Goal: Register for event/course

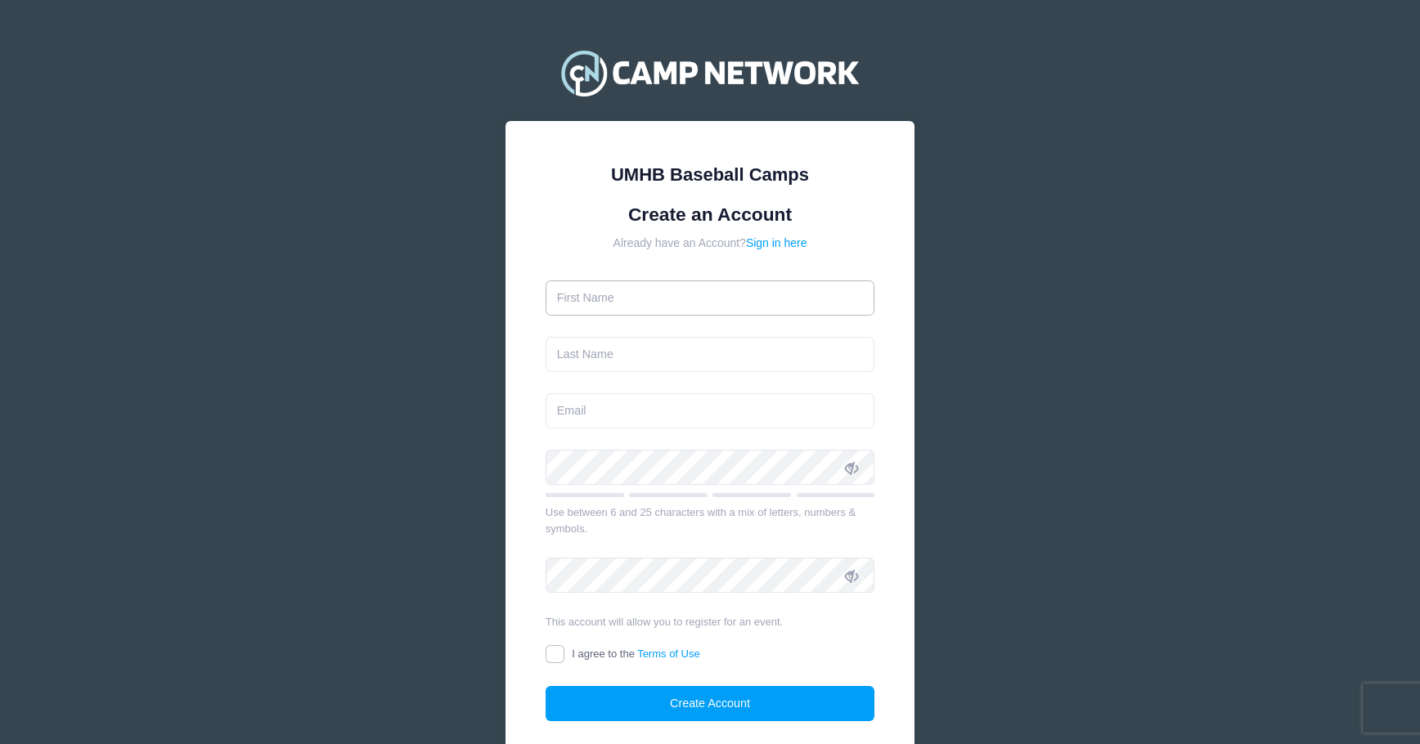
click at [599, 304] on input "text" at bounding box center [711, 298] width 330 height 35
type input "[PERSON_NAME]"
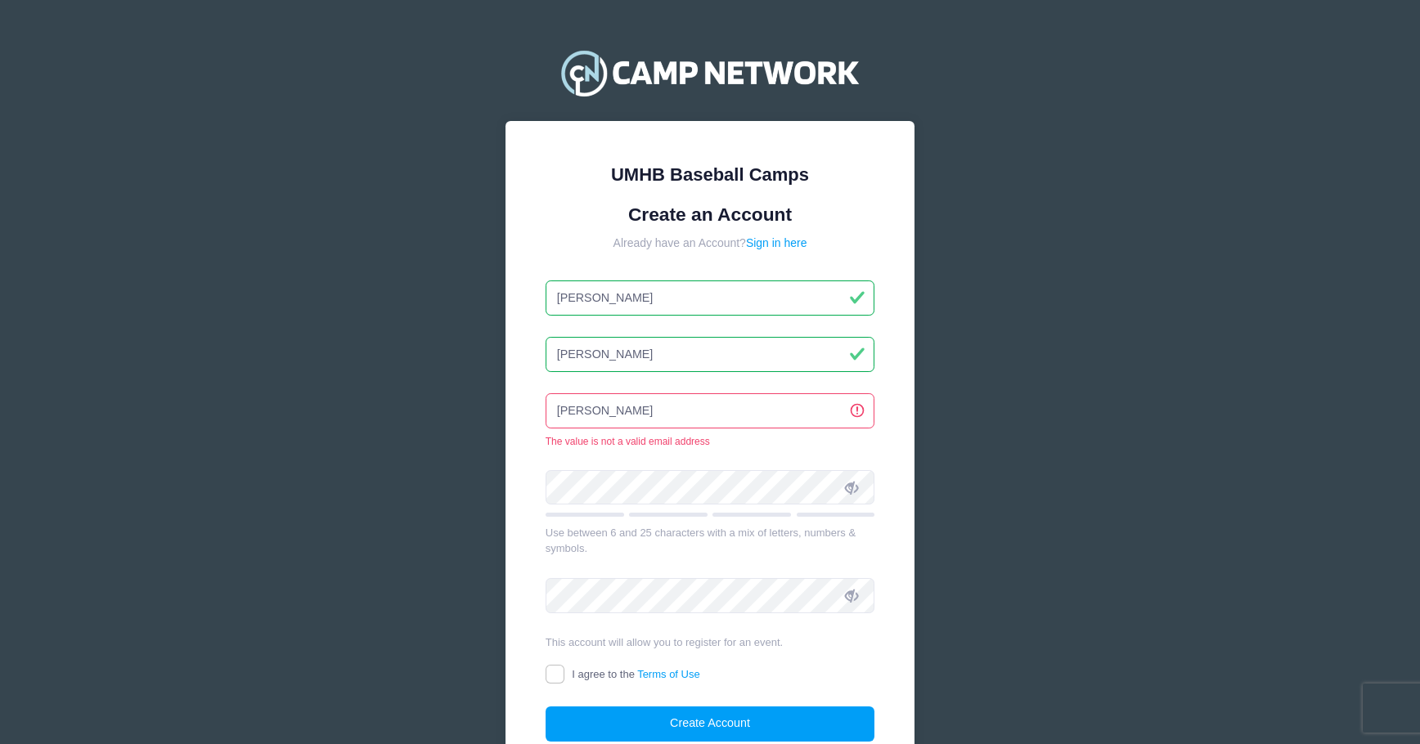
type input "[EMAIL_ADDRESS][DOMAIN_NAME]"
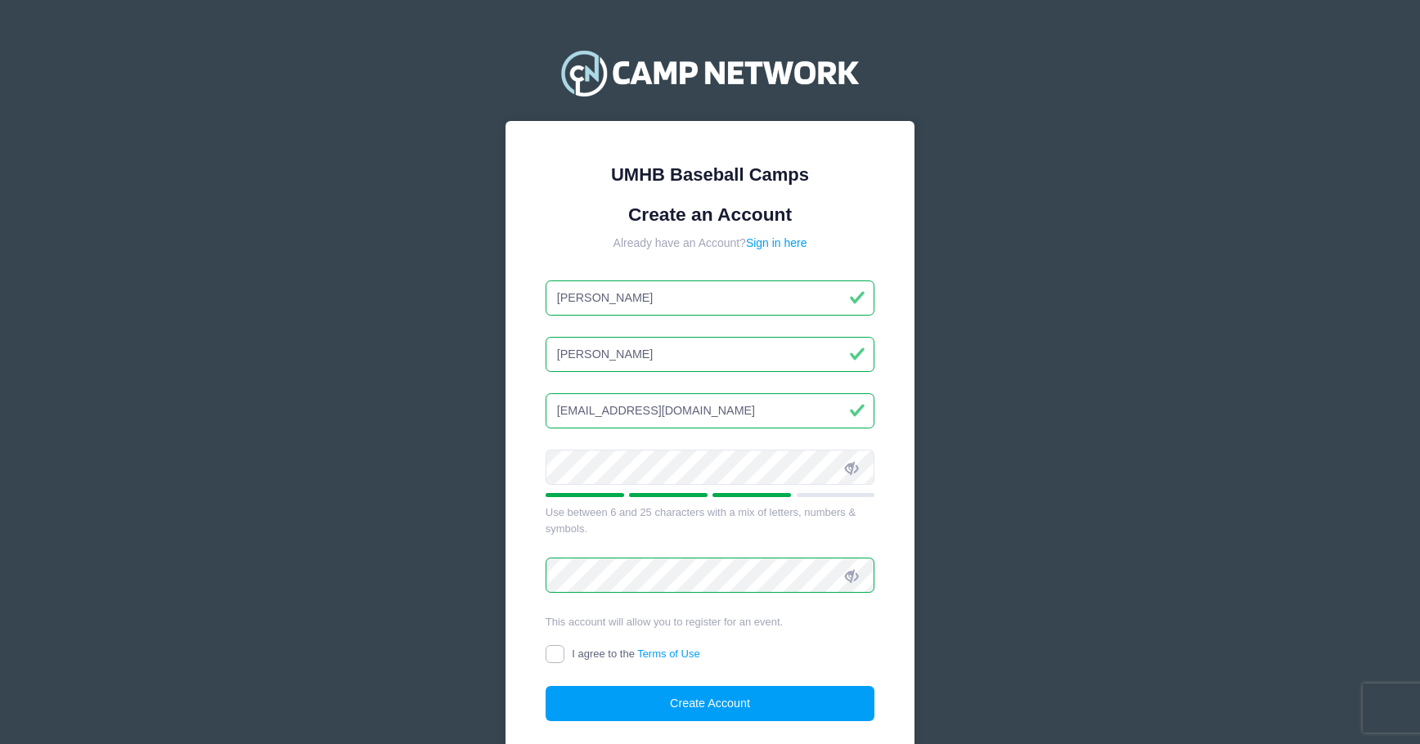
click at [547, 647] on input "I agree to the Terms of Use" at bounding box center [555, 654] width 19 height 19
checkbox input "true"
click at [696, 702] on button "Create Account" at bounding box center [711, 703] width 330 height 35
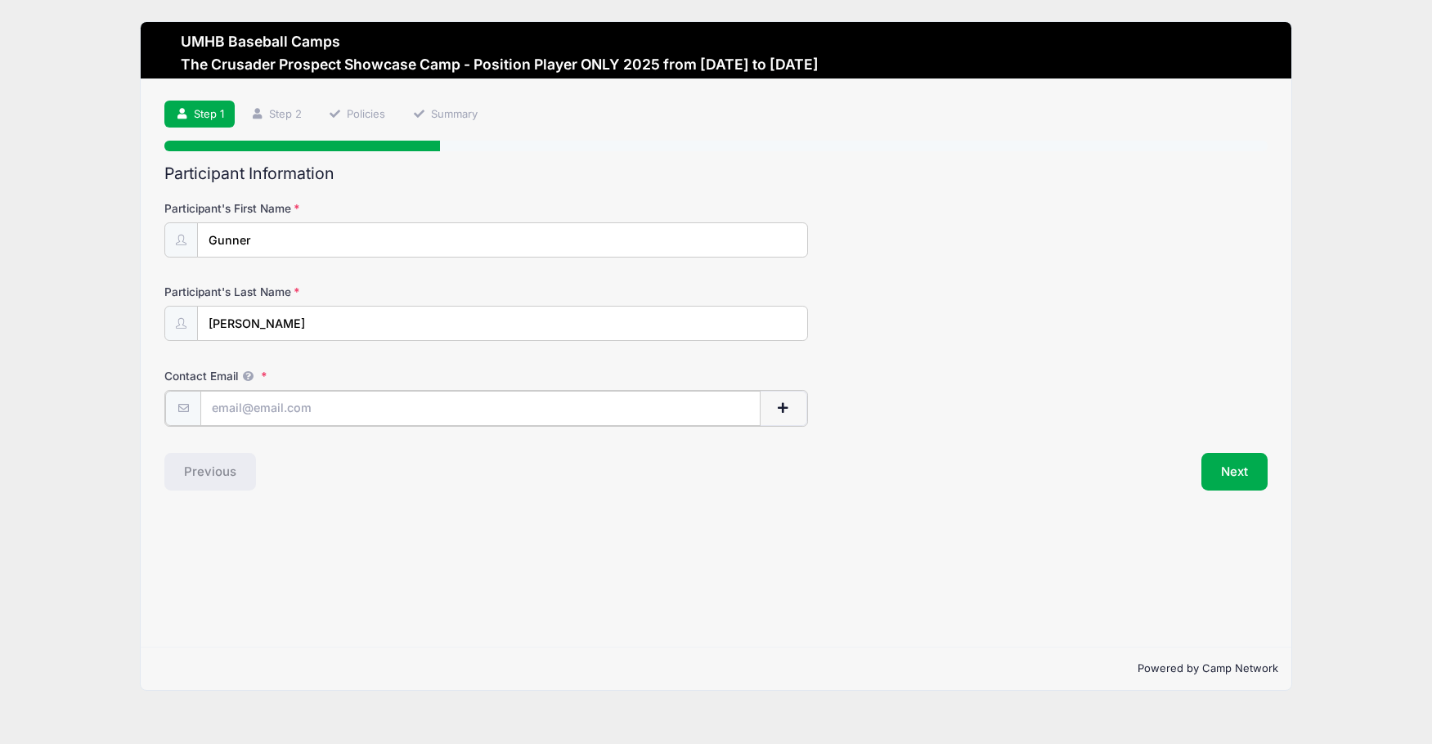
click at [214, 411] on input "Contact Email" at bounding box center [480, 408] width 560 height 35
type input "[EMAIL_ADDRESS][DOMAIN_NAME]"
click at [1243, 468] on button "Next" at bounding box center [1235, 471] width 66 height 38
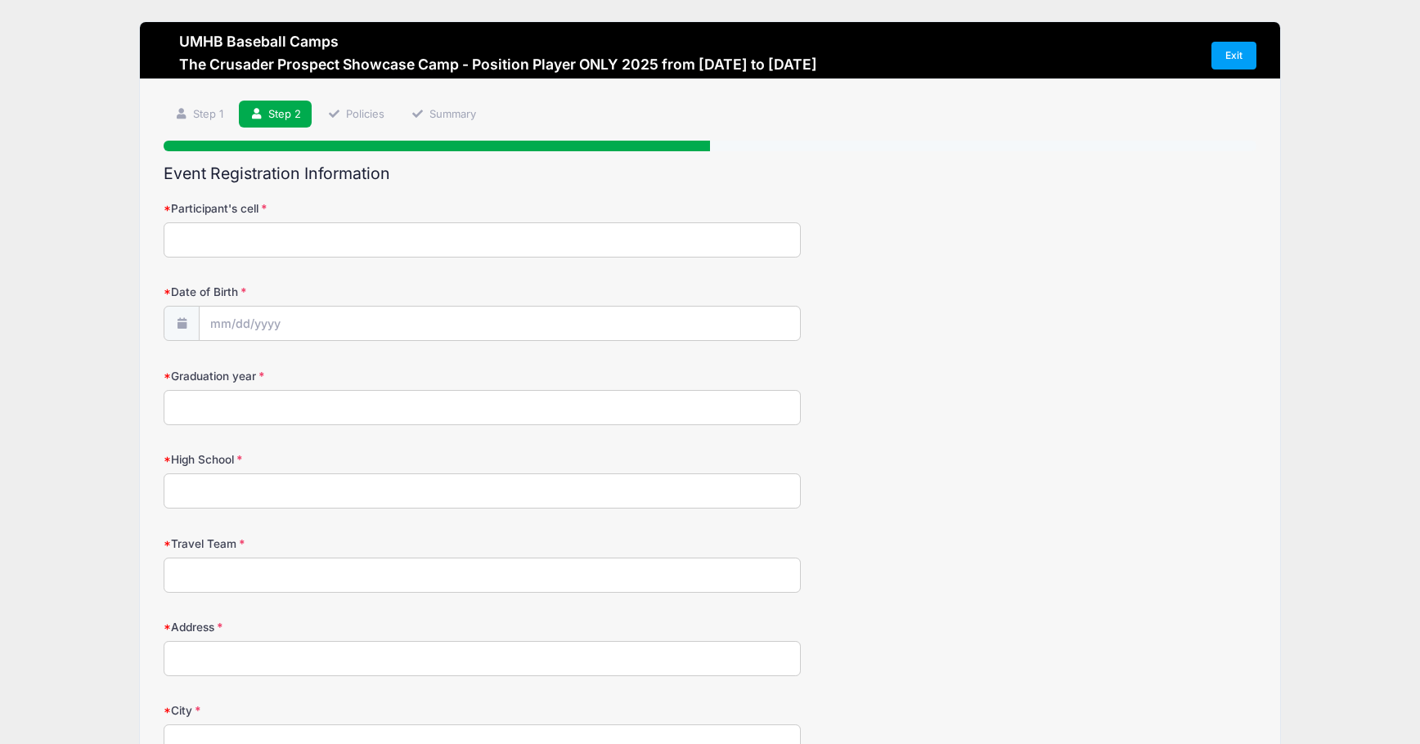
click at [217, 249] on input "Participant's cell" at bounding box center [482, 240] width 637 height 35
type input "9795510550"
click at [223, 369] on icon at bounding box center [223, 368] width 11 height 11
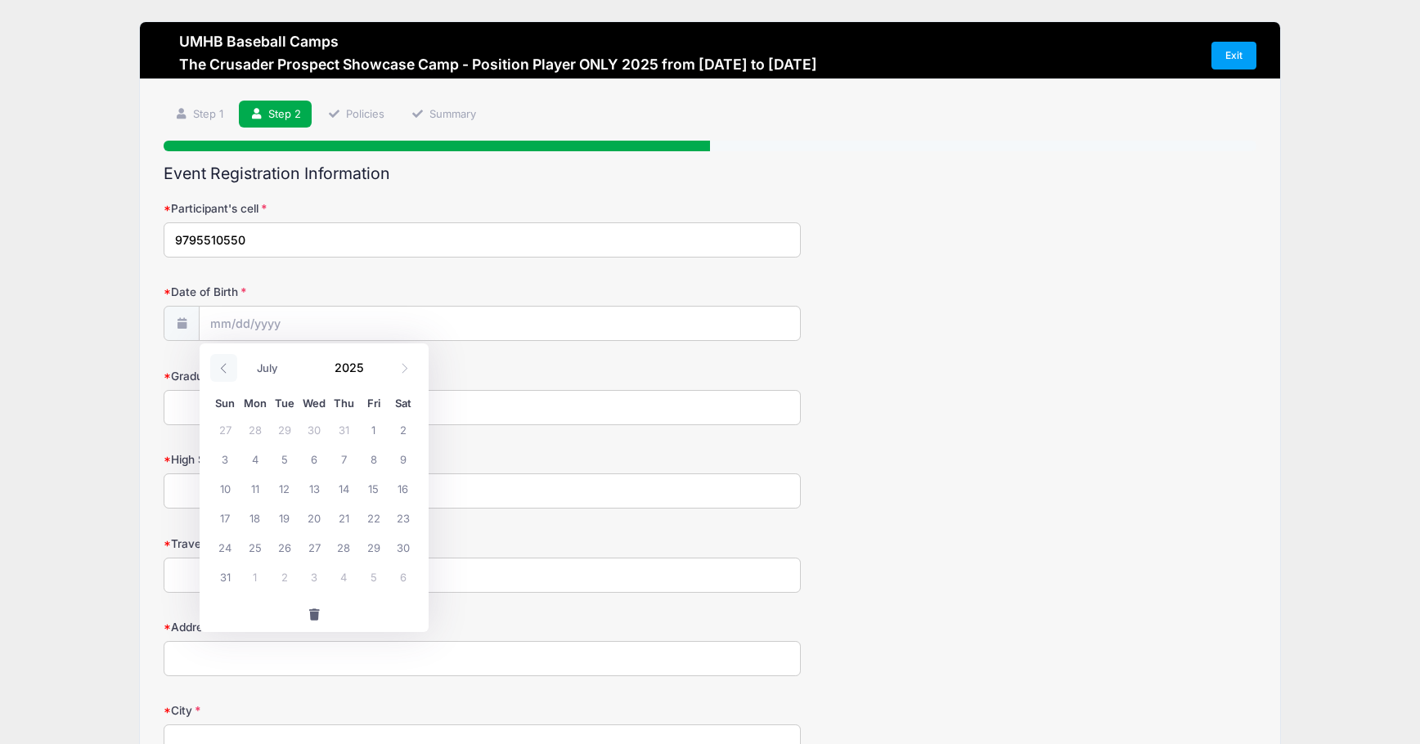
click at [223, 369] on icon at bounding box center [223, 368] width 11 height 11
click at [402, 372] on icon at bounding box center [404, 368] width 11 height 11
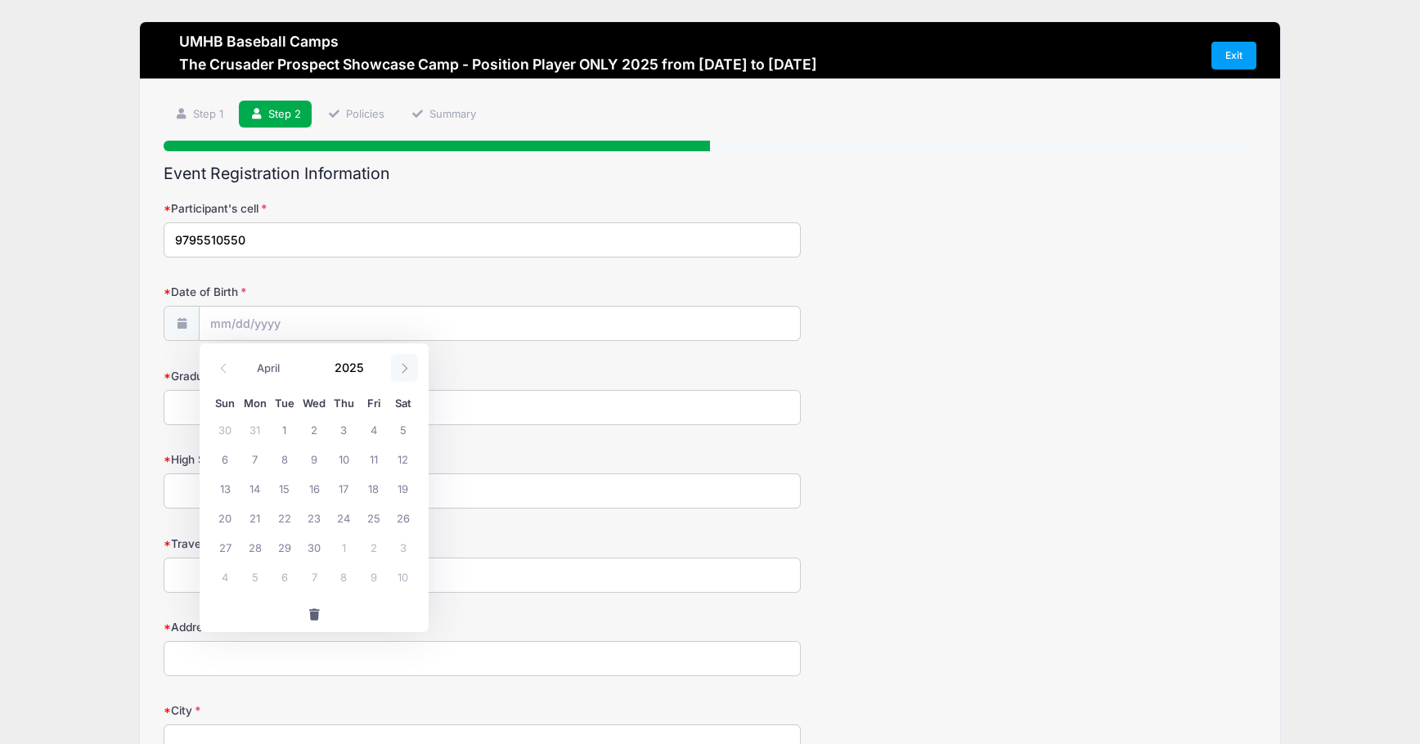
click at [402, 372] on icon at bounding box center [404, 368] width 11 height 11
select select "4"
click at [278, 371] on select "January February March April May June July August September October November De…" at bounding box center [285, 368] width 73 height 21
click at [249, 358] on select "January February March April May June July August September October November De…" at bounding box center [285, 368] width 73 height 21
click at [249, 488] on span "12" at bounding box center [254, 488] width 29 height 29
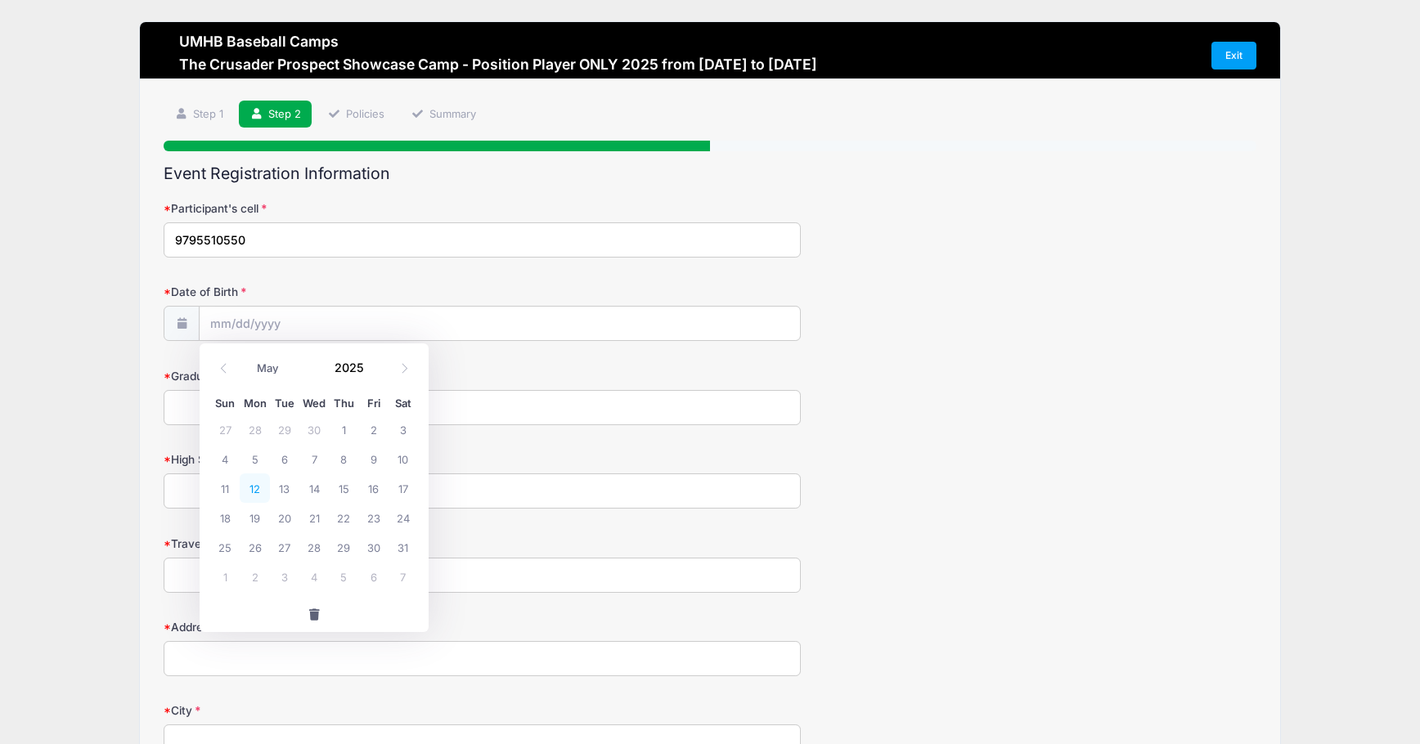
type input "[DATE]"
click at [285, 328] on input "[DATE]" at bounding box center [500, 324] width 600 height 35
click at [371, 373] on span at bounding box center [373, 373] width 11 height 12
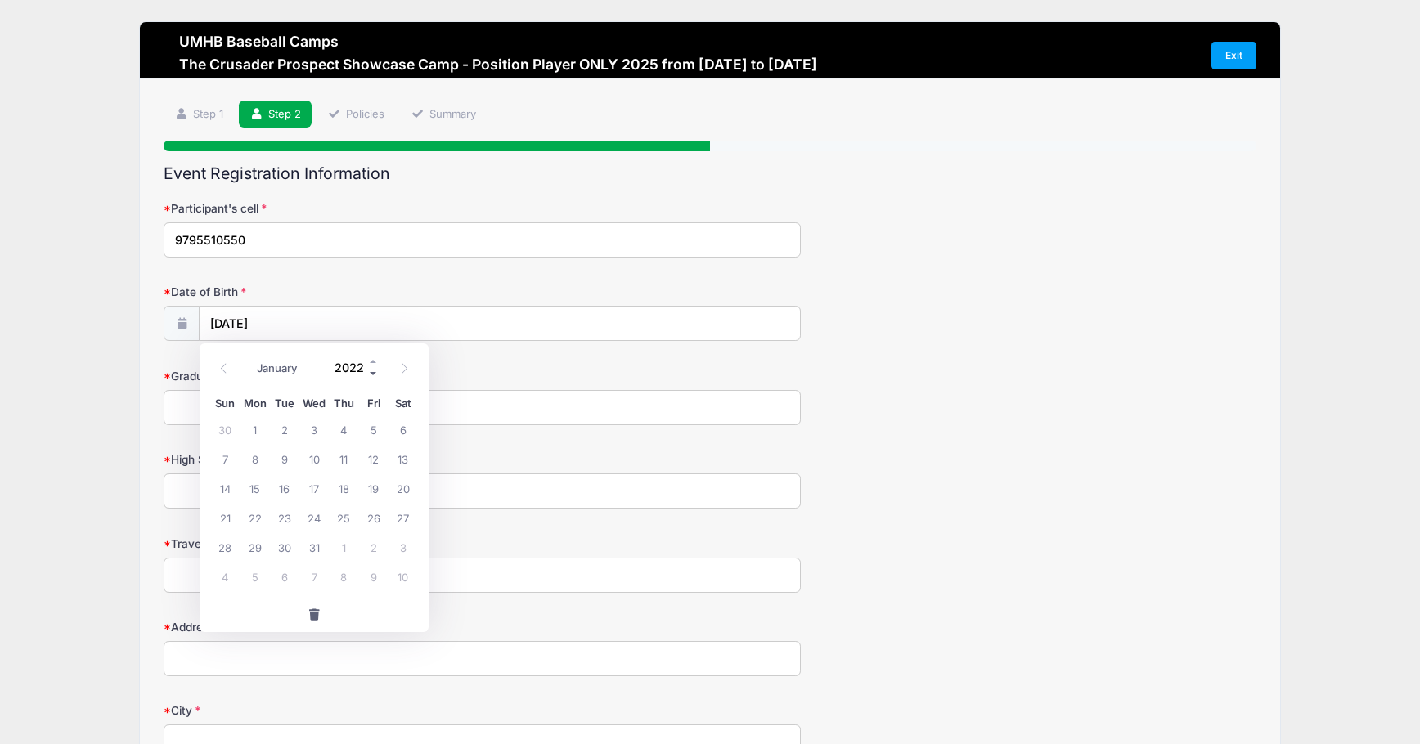
click at [371, 373] on span at bounding box center [373, 373] width 11 height 12
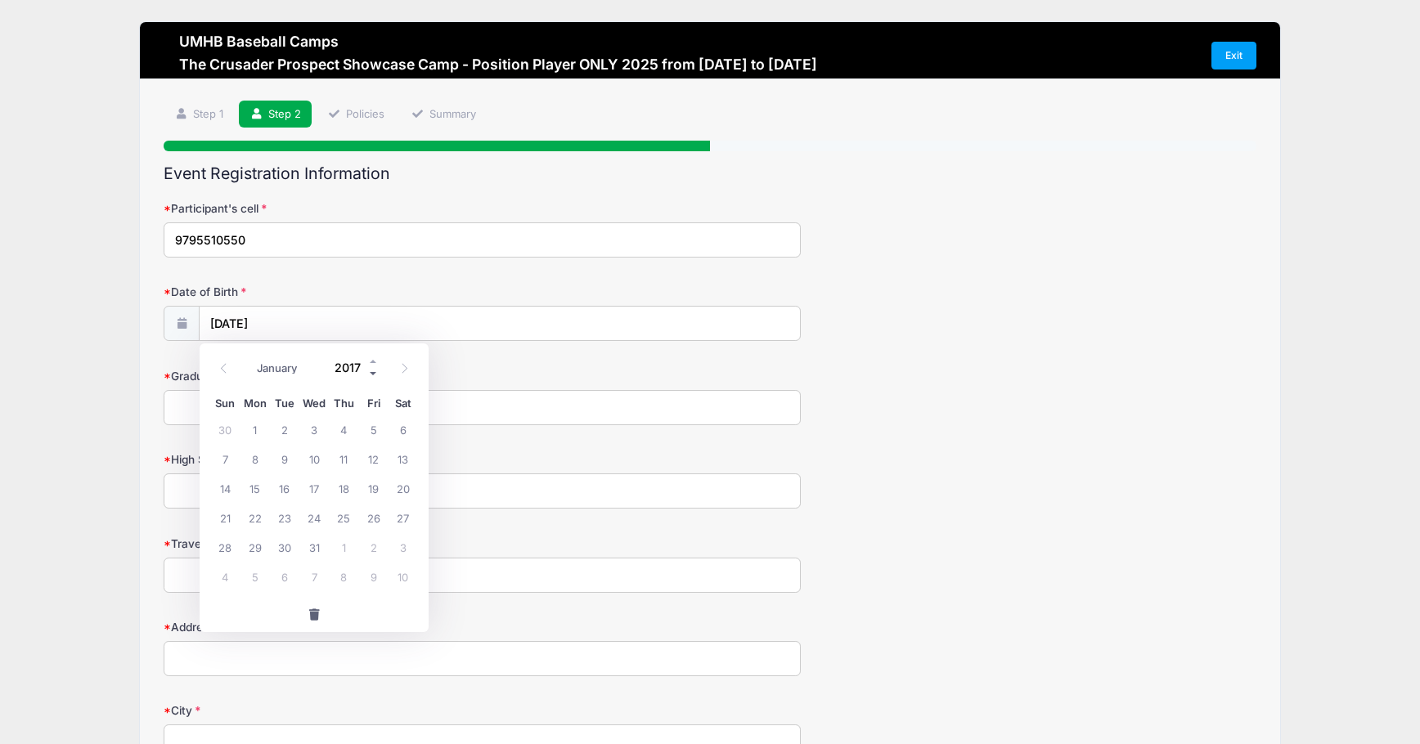
click at [371, 373] on span at bounding box center [373, 373] width 11 height 12
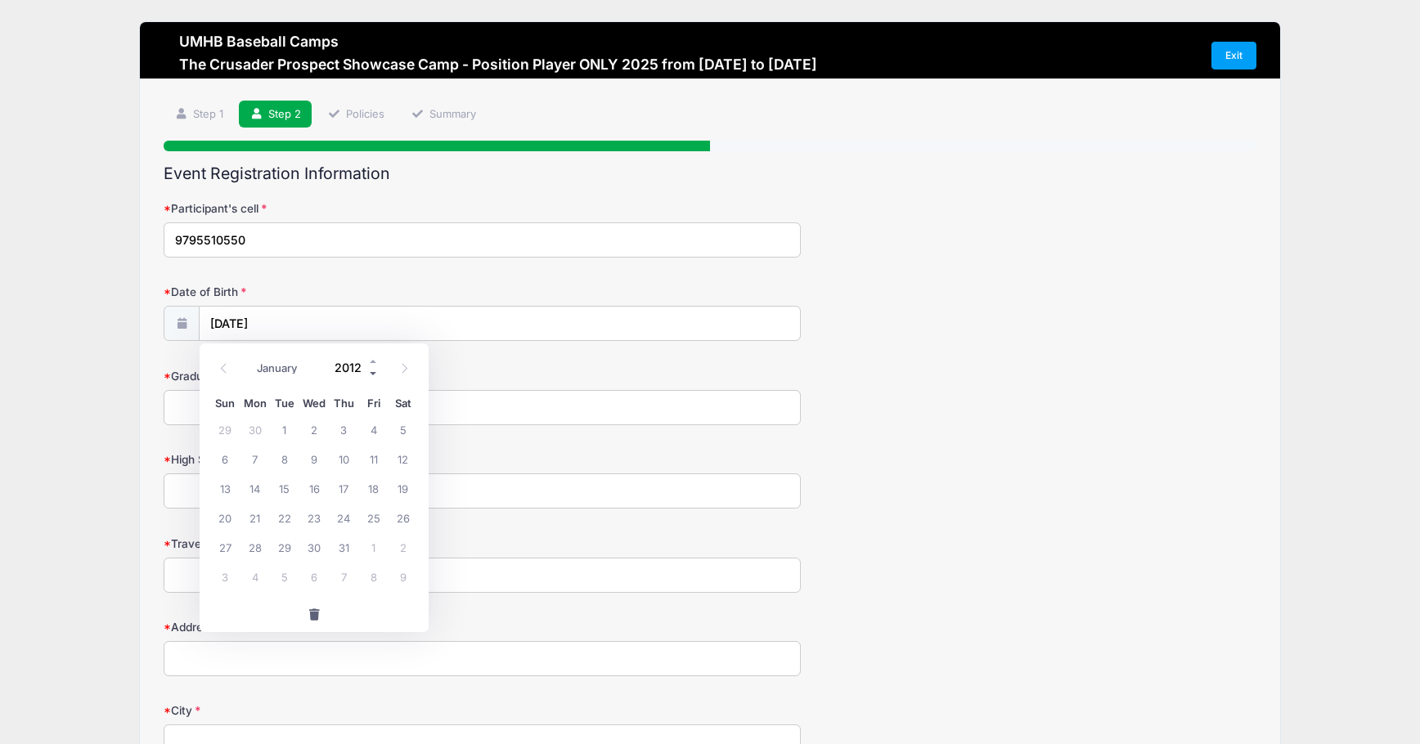
click at [371, 373] on span at bounding box center [373, 373] width 11 height 12
type input "2008"
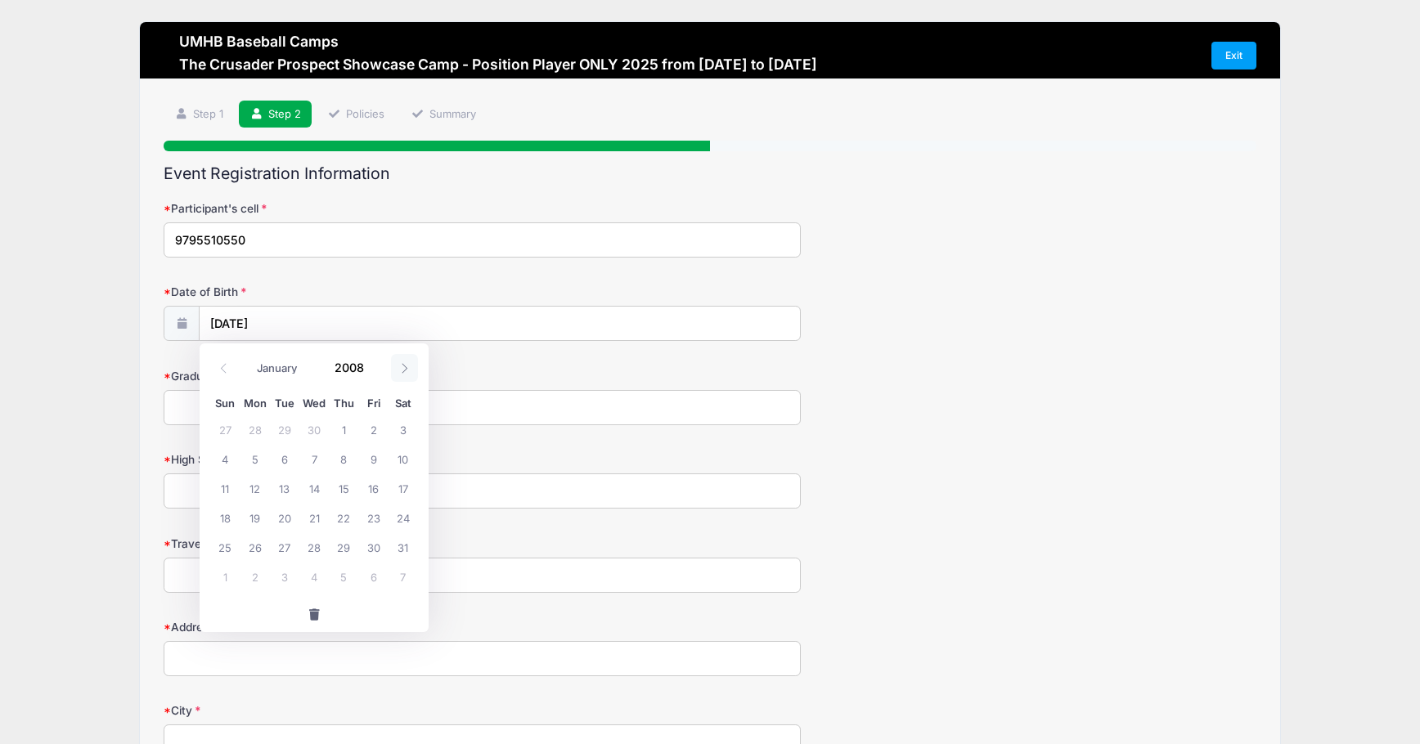
click at [406, 366] on icon at bounding box center [404, 368] width 11 height 11
click at [218, 367] on span at bounding box center [223, 368] width 27 height 28
select select "4"
click at [299, 323] on input "[DATE]" at bounding box center [500, 324] width 600 height 35
click at [375, 617] on button "button" at bounding box center [314, 614] width 229 height 35
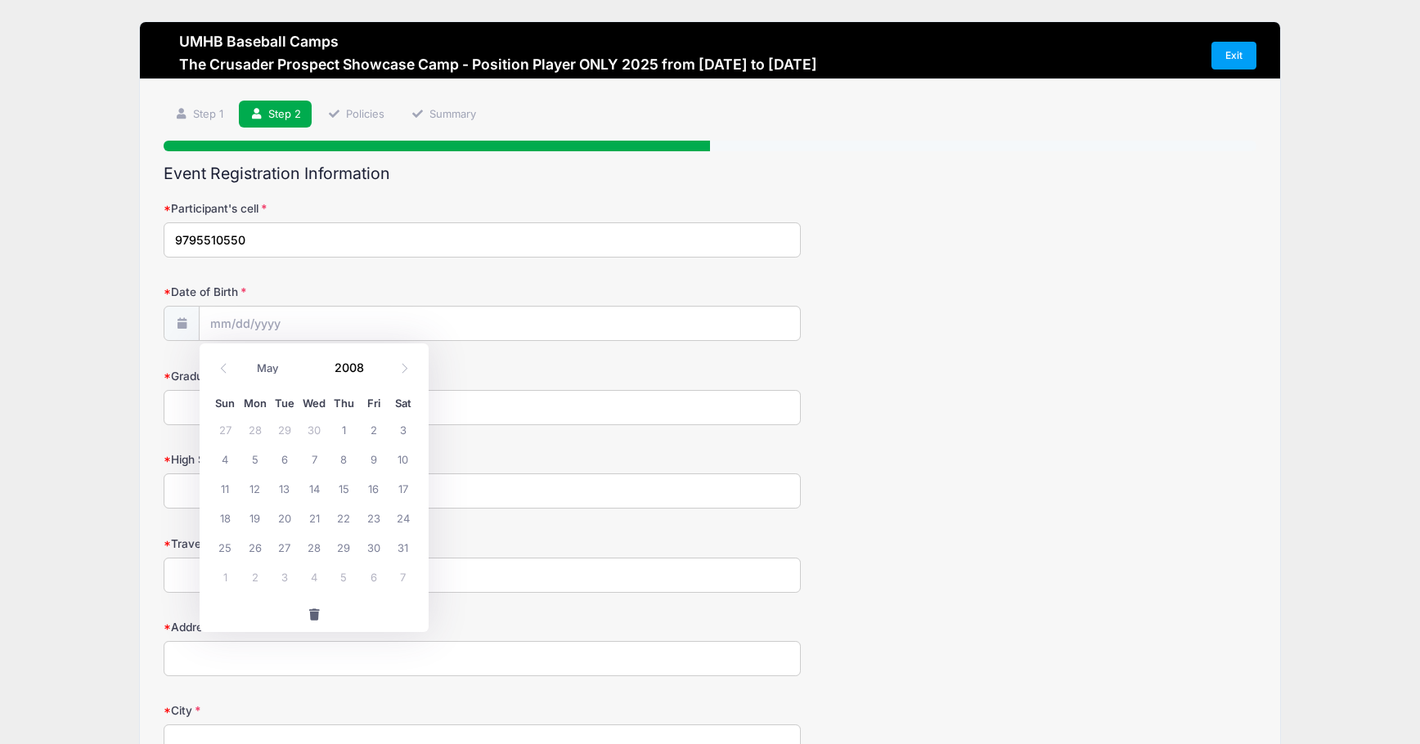
type input "2025"
click at [222, 321] on input "Date of Birth" at bounding box center [500, 324] width 600 height 35
click at [278, 355] on div "January February March April May June July August September October November [D…" at bounding box center [314, 363] width 156 height 28
click at [279, 371] on select "January February March April May June July August September October November De…" at bounding box center [285, 368] width 73 height 21
select select "4"
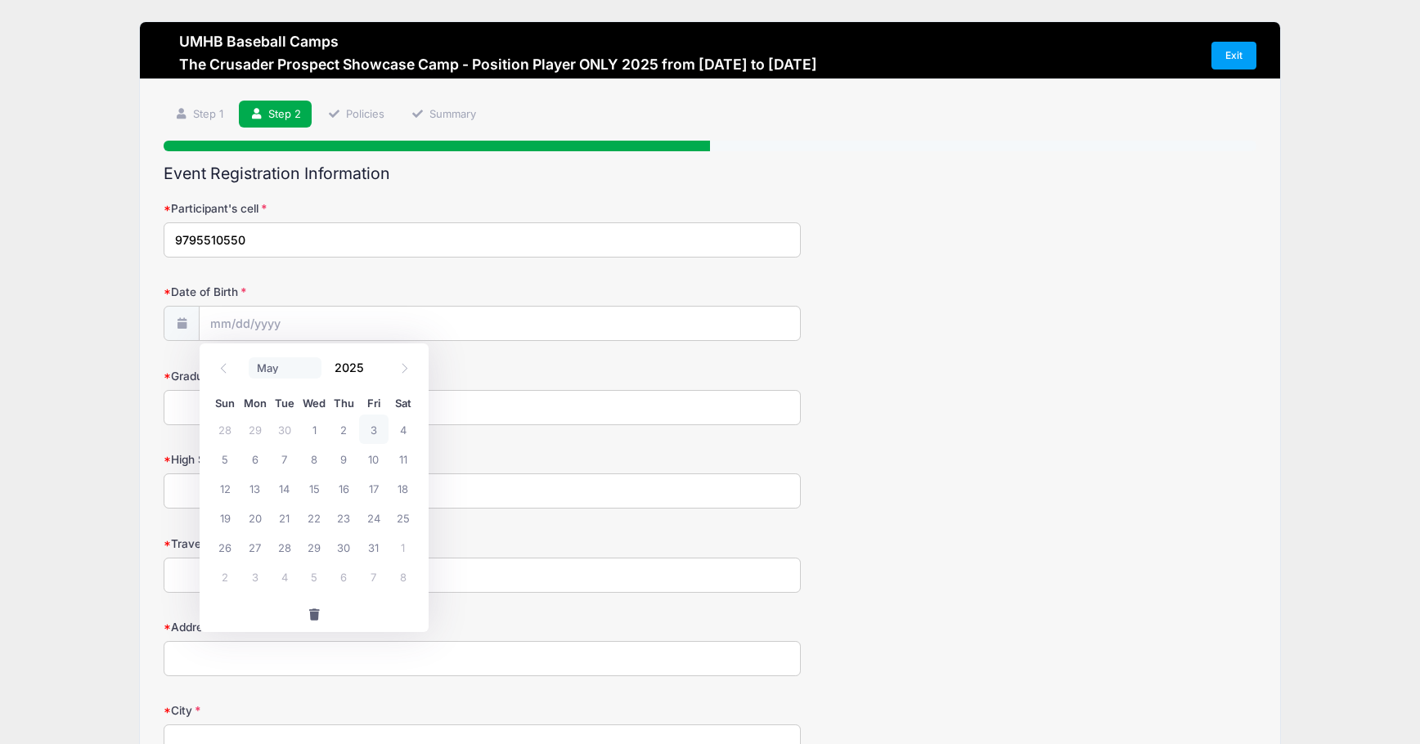
click at [249, 358] on select "January February March April May June July August September October November De…" at bounding box center [285, 368] width 73 height 21
click at [253, 493] on span "12" at bounding box center [254, 488] width 29 height 29
type input "[DATE]"
click at [265, 335] on input "[DATE]" at bounding box center [500, 324] width 600 height 35
click at [354, 364] on input "2025" at bounding box center [352, 367] width 53 height 25
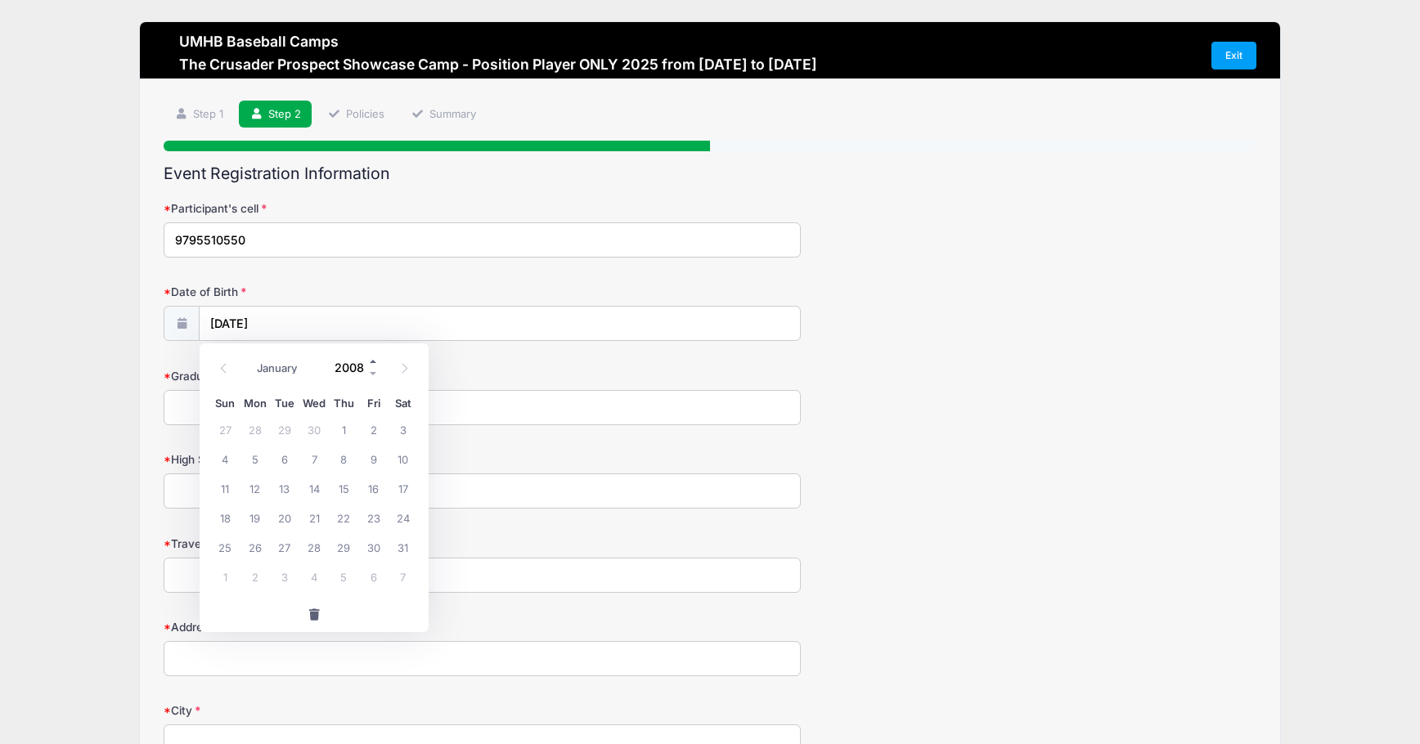
type input "2008"
click at [395, 367] on span at bounding box center [404, 368] width 27 height 28
click at [224, 369] on icon at bounding box center [223, 368] width 11 height 11
select select "4"
click at [251, 487] on span "12" at bounding box center [254, 488] width 29 height 29
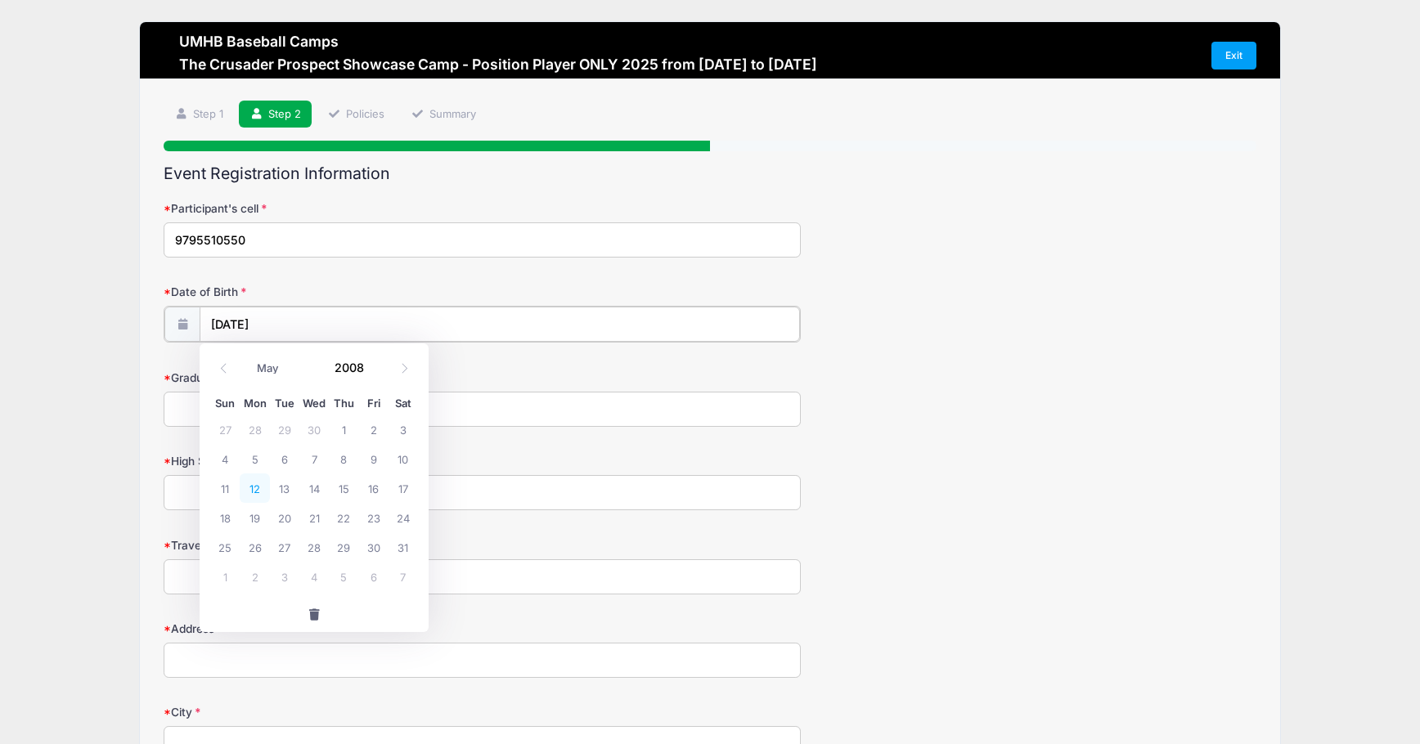
type input "[DATE]"
click at [187, 411] on input "Graduation year" at bounding box center [482, 407] width 637 height 35
type input "2026"
click at [212, 490] on input "High School" at bounding box center [482, 491] width 637 height 35
type input "[GEOGRAPHIC_DATA]"
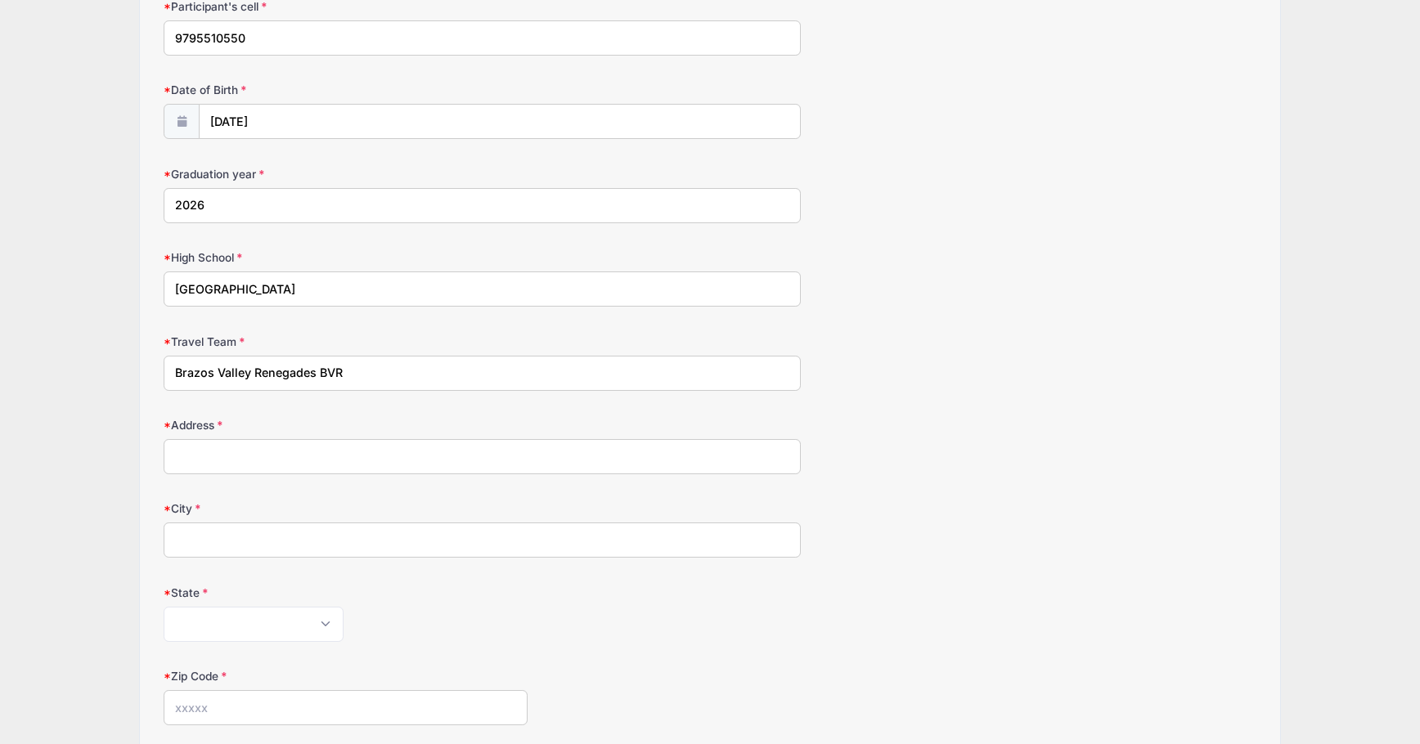
scroll to position [245, 0]
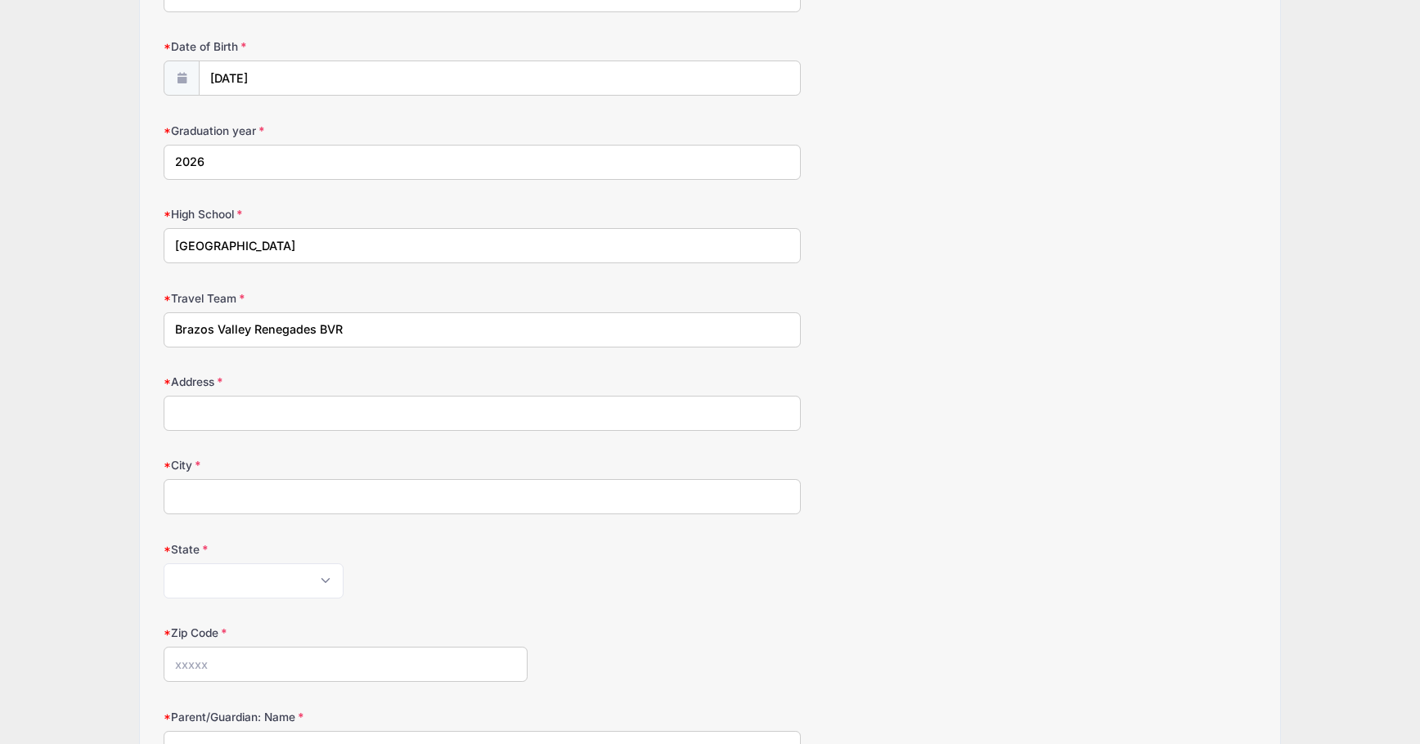
type input "Brazos Valley Renegades BVR"
click at [215, 497] on input "City" at bounding box center [482, 496] width 637 height 35
type input "Colleg"
click at [229, 411] on input "Address" at bounding box center [482, 413] width 637 height 35
type input "PO Box 33"
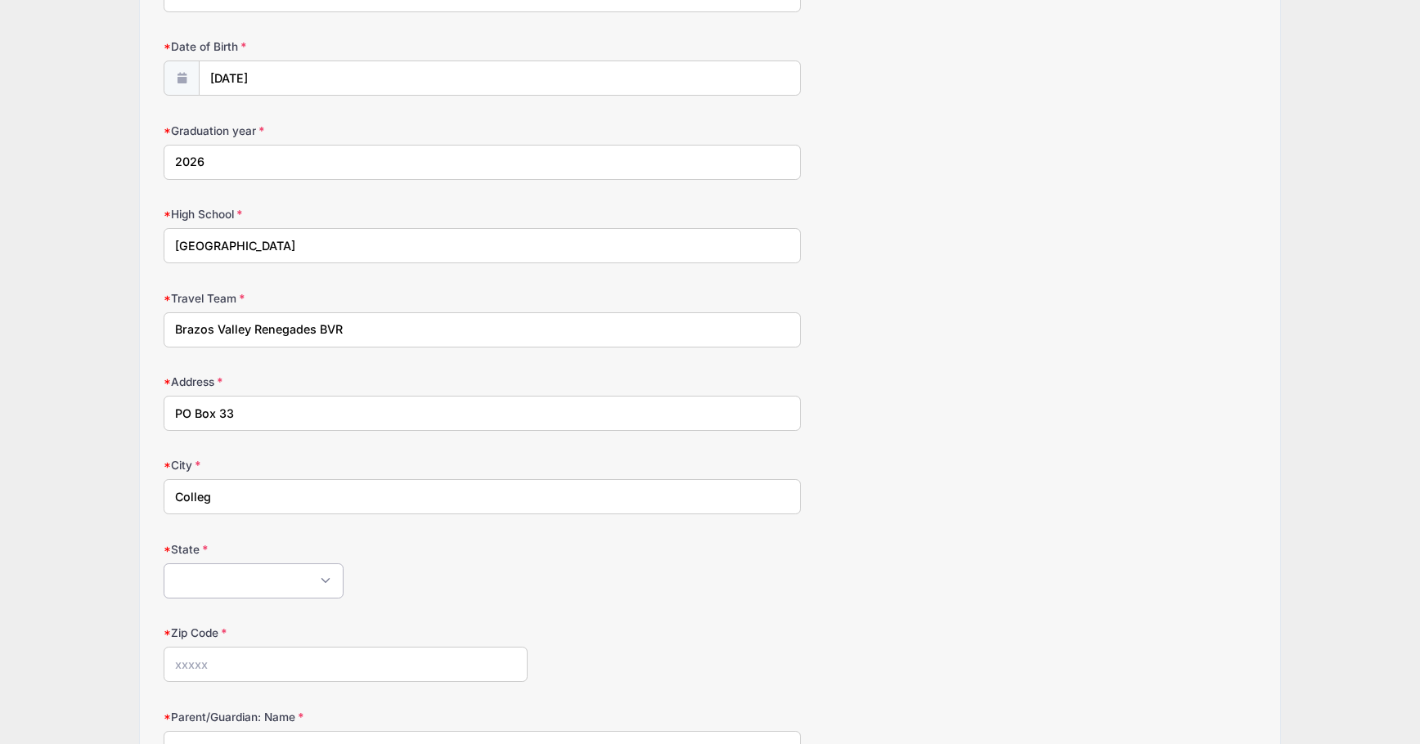
select select "[GEOGRAPHIC_DATA]"
type input "78931"
type input "[PERSON_NAME]"
type input "[EMAIL_ADDRESS][DOMAIN_NAME]"
type input "PO Box 33"
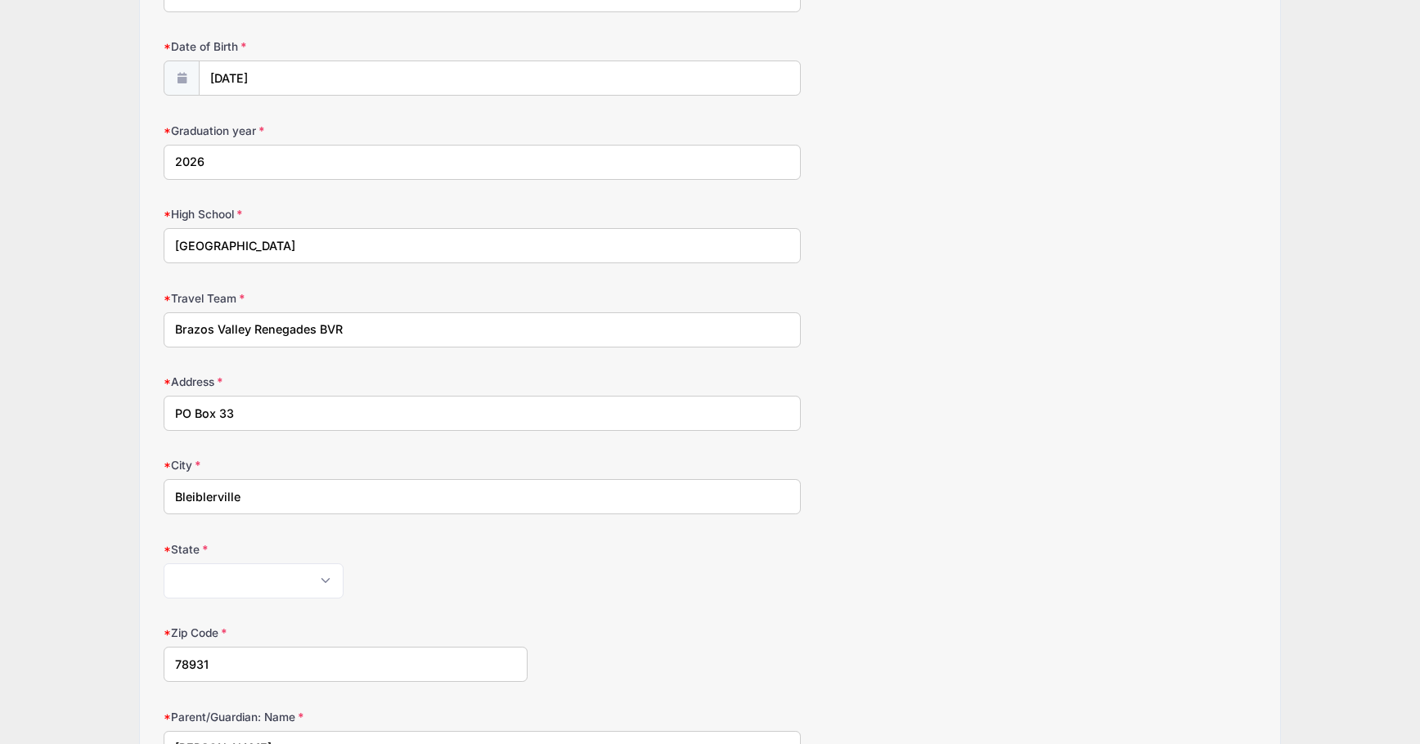
type input "Bleiblerville"
select select "[GEOGRAPHIC_DATA]"
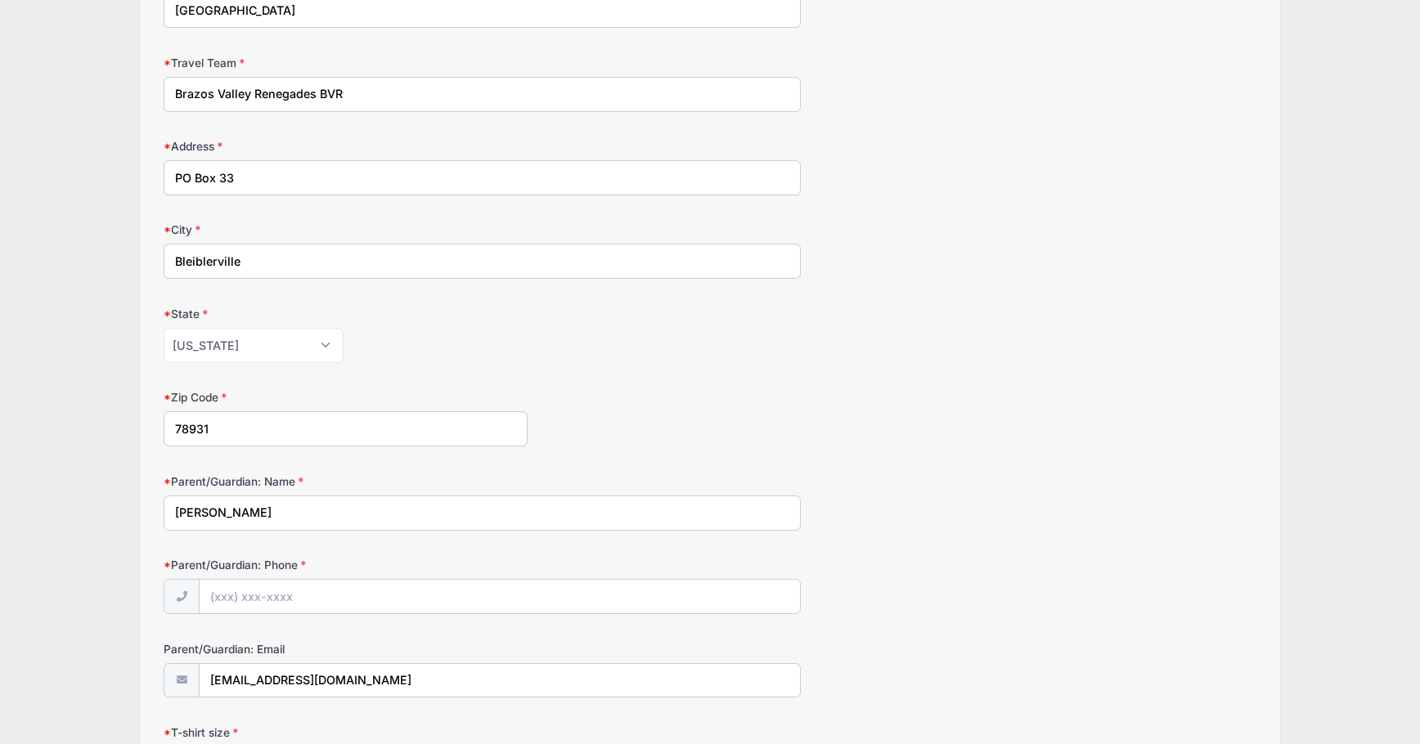
scroll to position [513, 0]
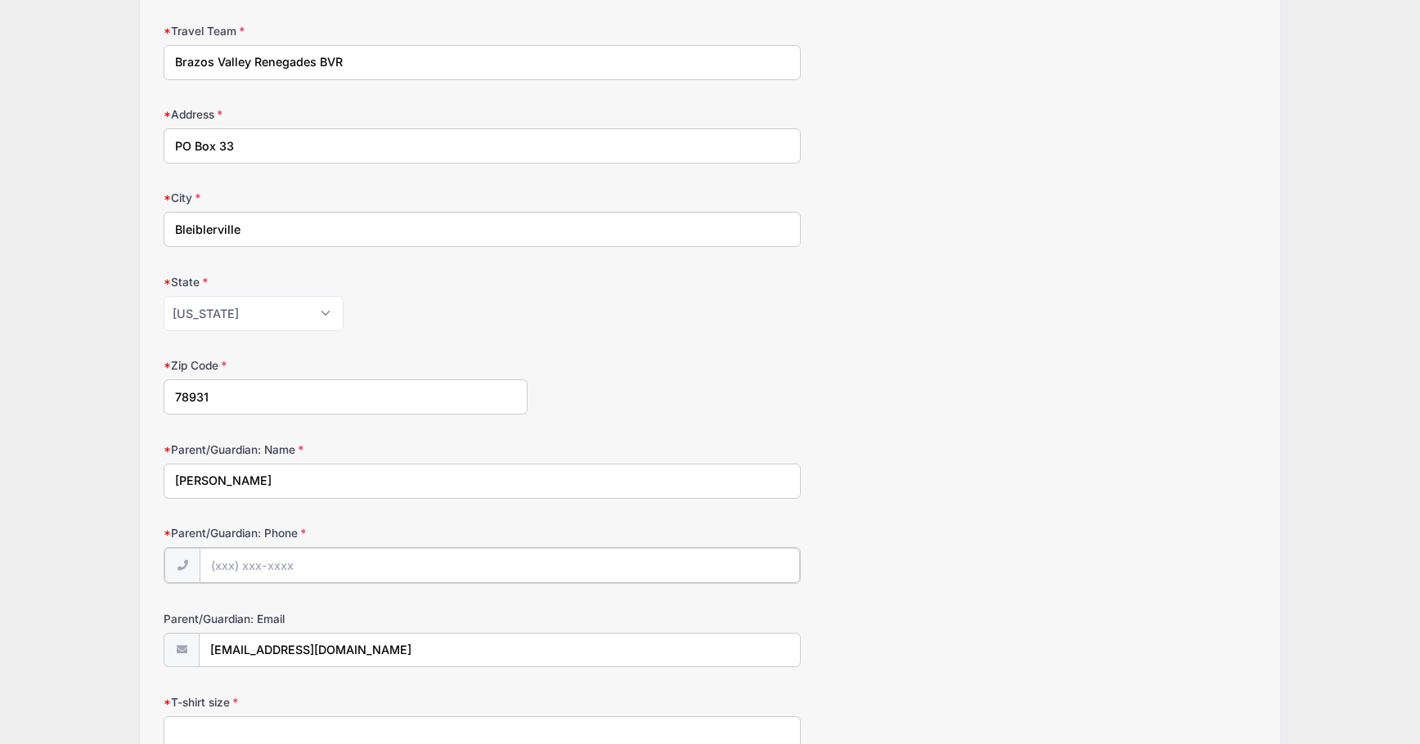
click at [214, 568] on input "Parent/Guardian: Phone" at bounding box center [500, 565] width 600 height 35
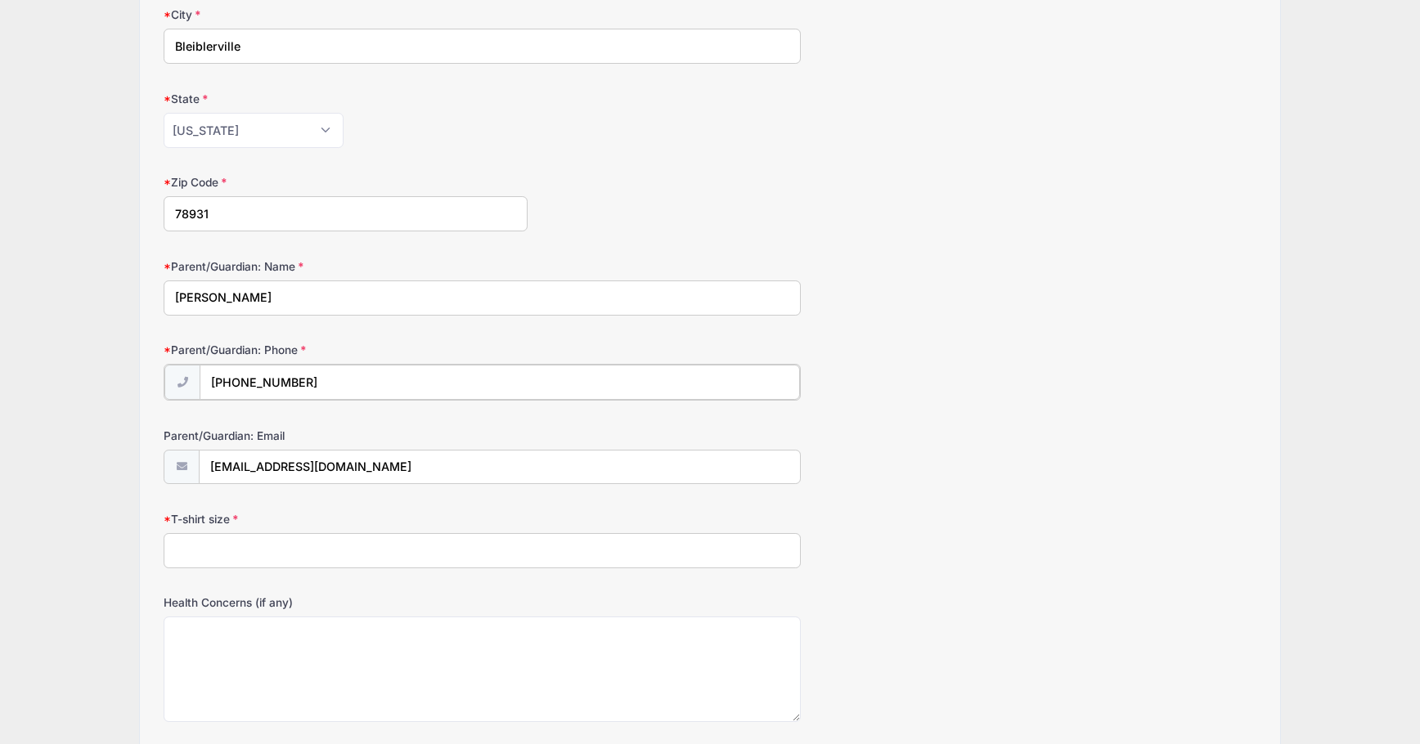
scroll to position [758, 0]
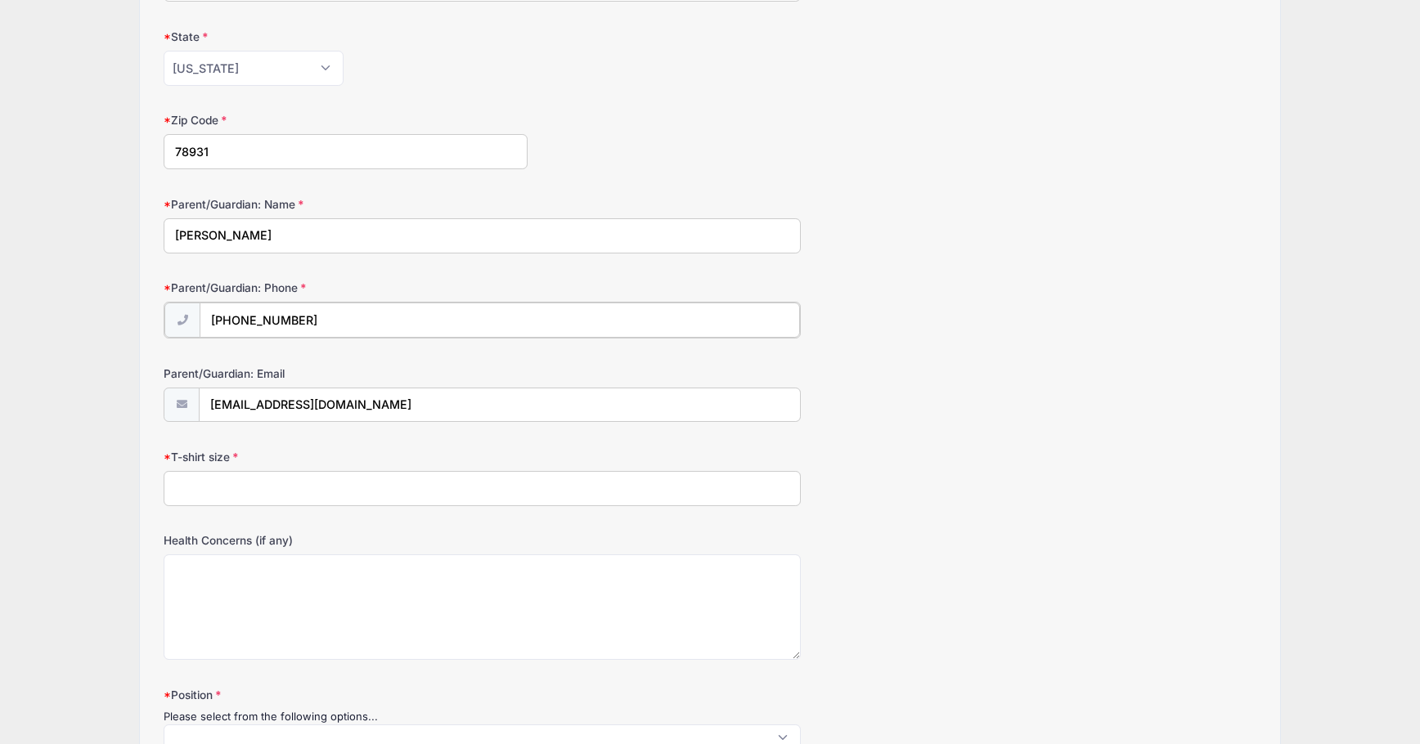
type input "[PHONE_NUMBER]"
click at [208, 490] on input "T-shirt size" at bounding box center [482, 487] width 637 height 35
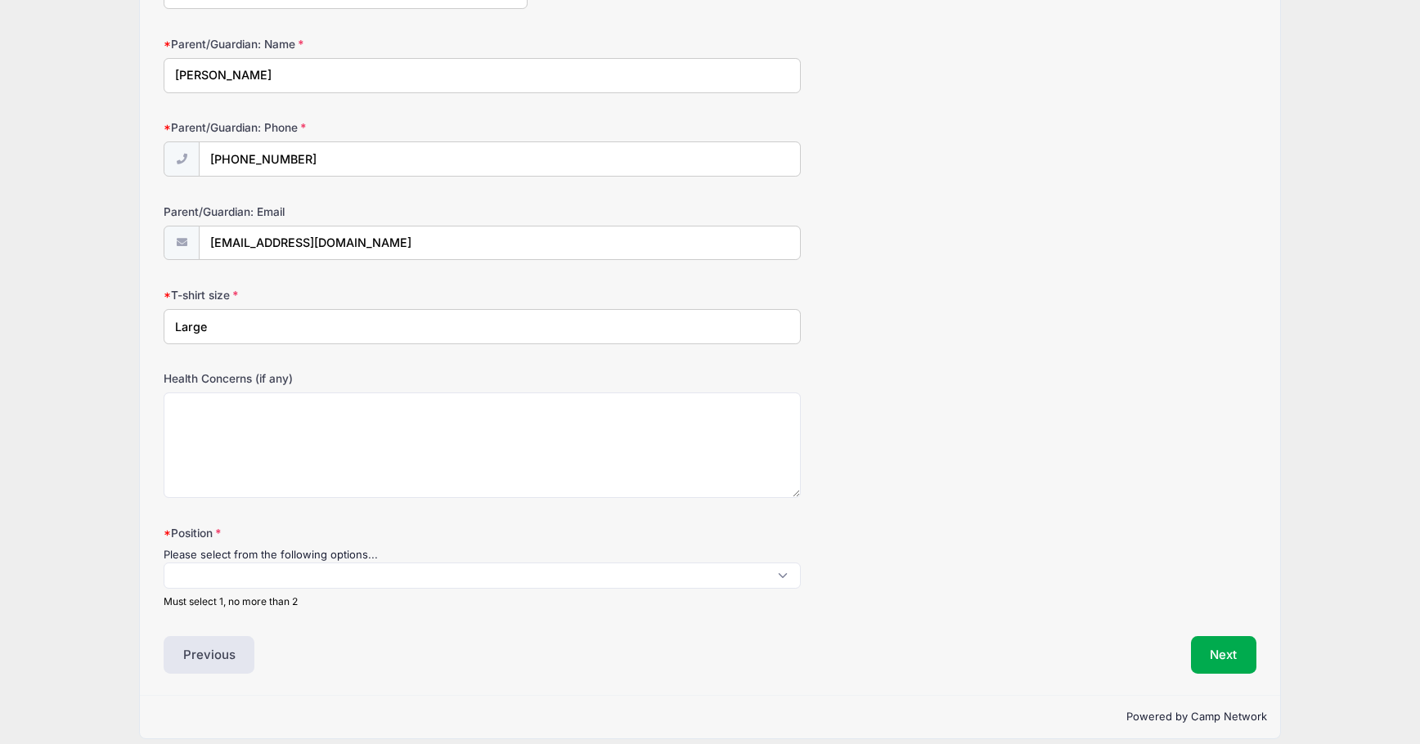
scroll to position [935, 0]
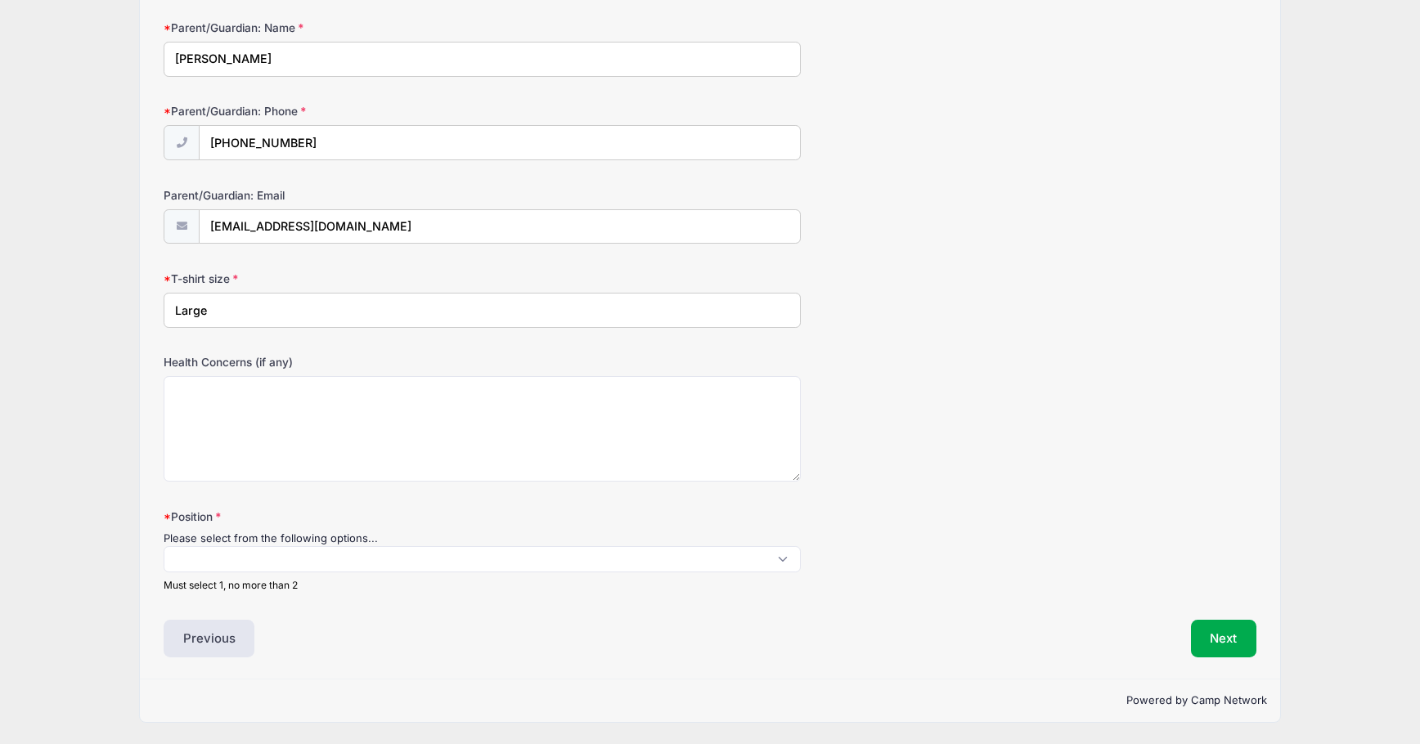
type input "Large"
click at [172, 557] on span at bounding box center [482, 559] width 637 height 26
click at [269, 560] on span "× OF" at bounding box center [482, 563] width 637 height 34
click at [196, 564] on button "×" at bounding box center [191, 563] width 10 height 7
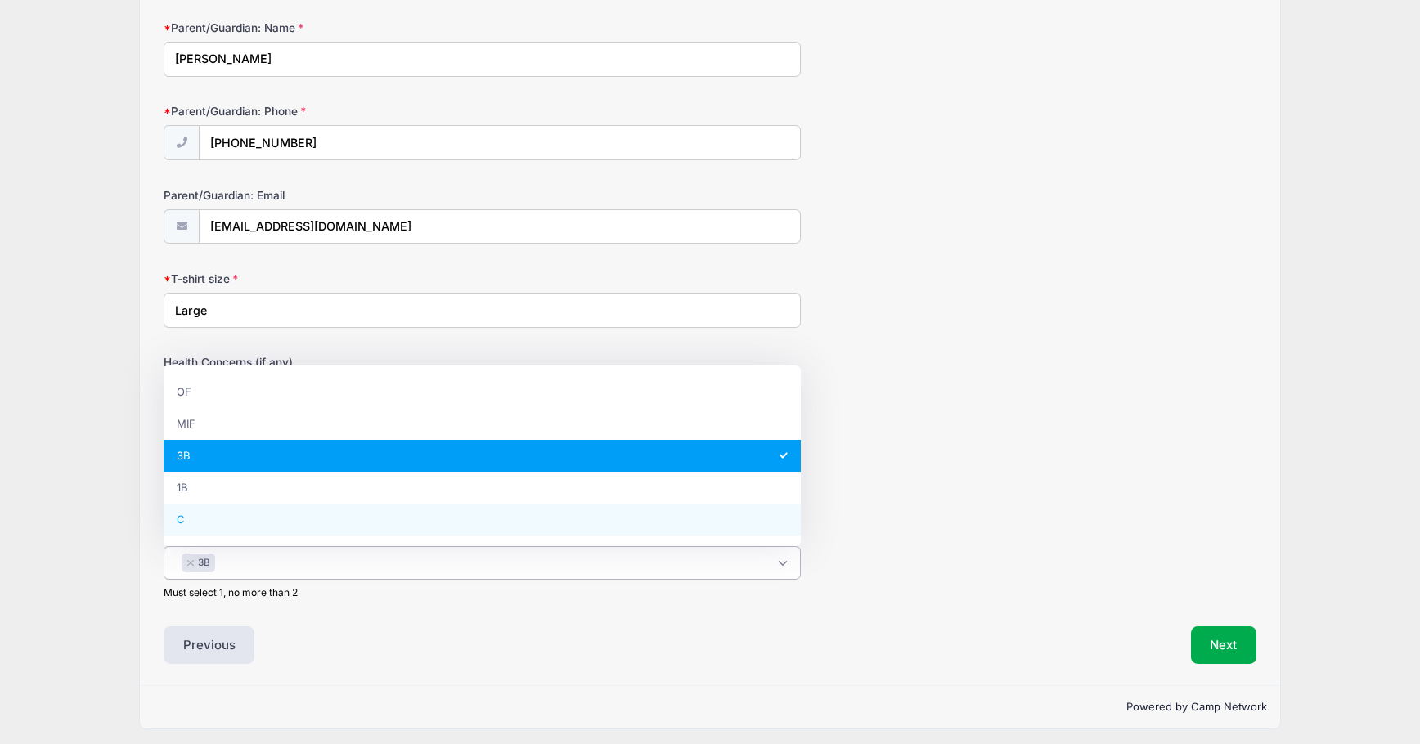
click at [243, 553] on span "× 3B" at bounding box center [482, 563] width 637 height 34
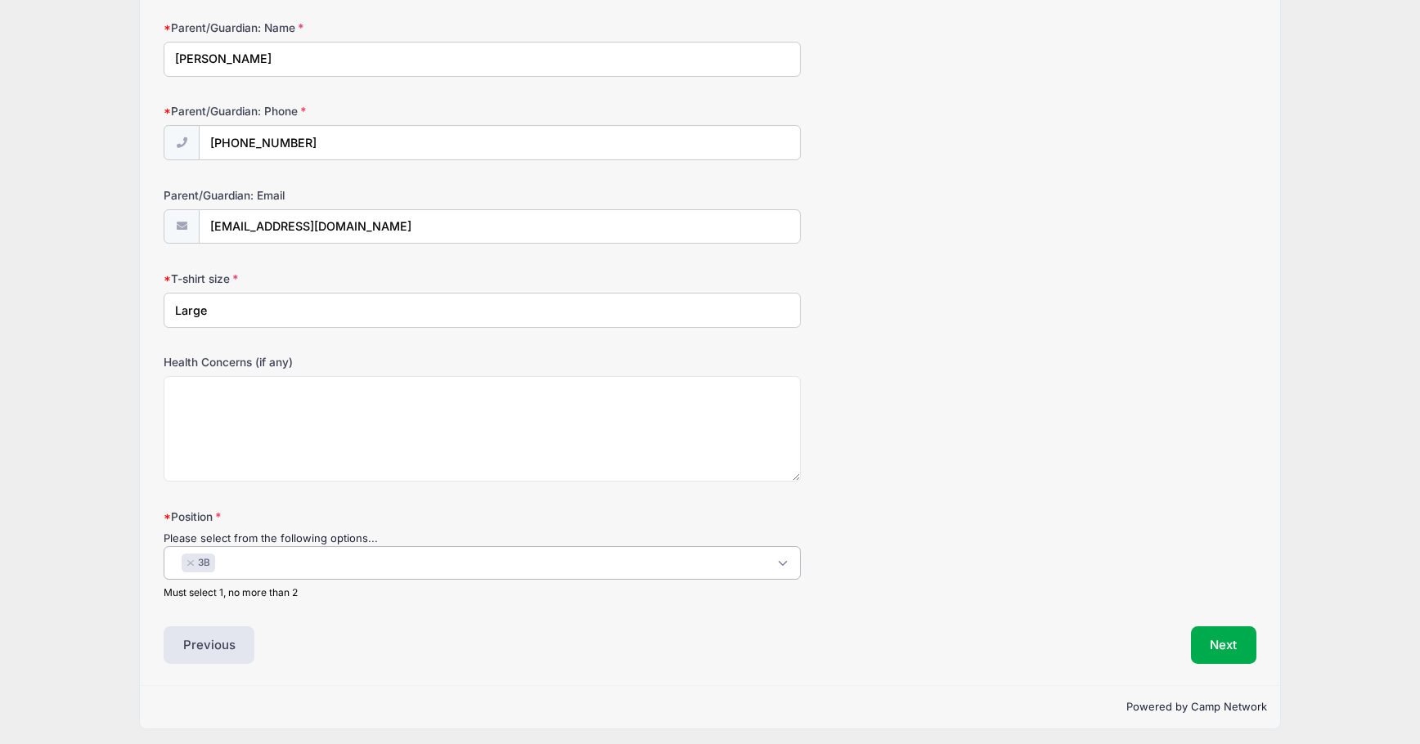
click at [243, 553] on span "× 3B" at bounding box center [482, 563] width 637 height 34
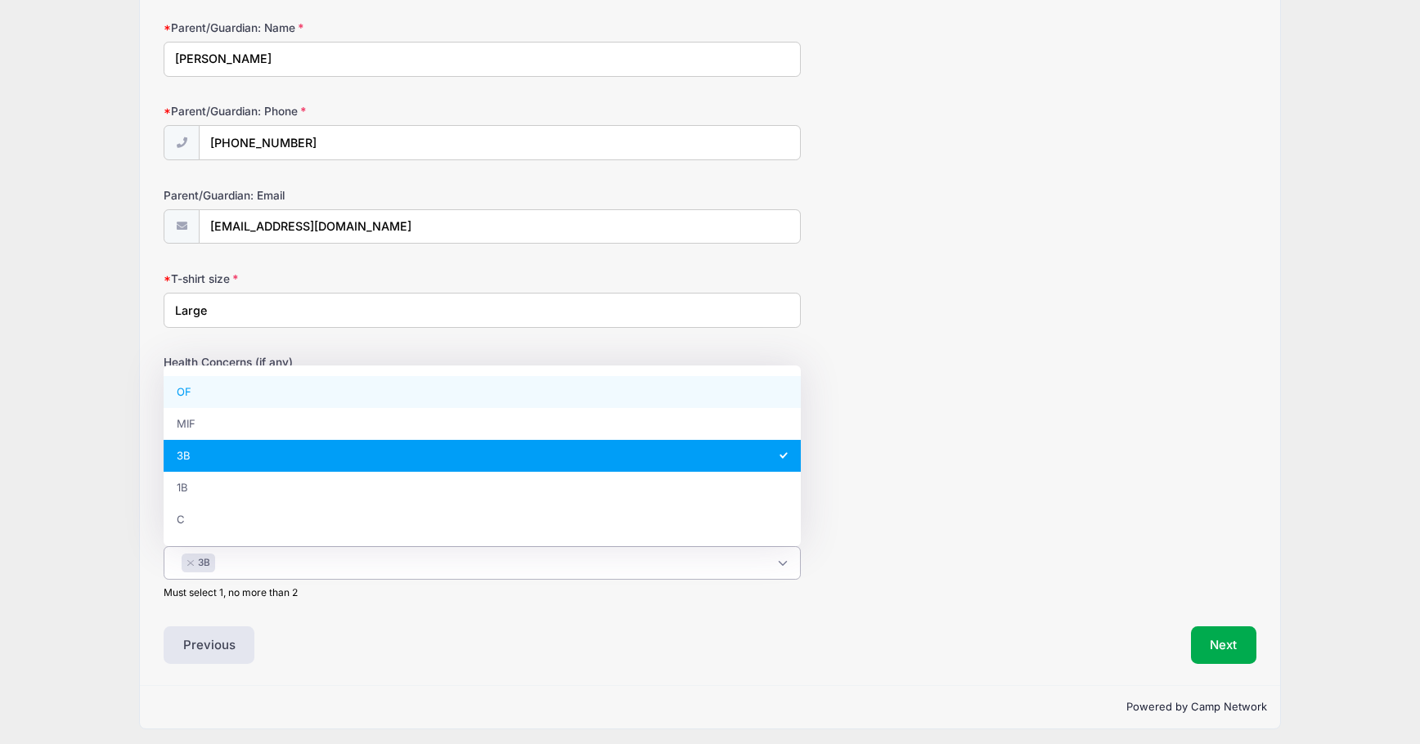
select select "OF"
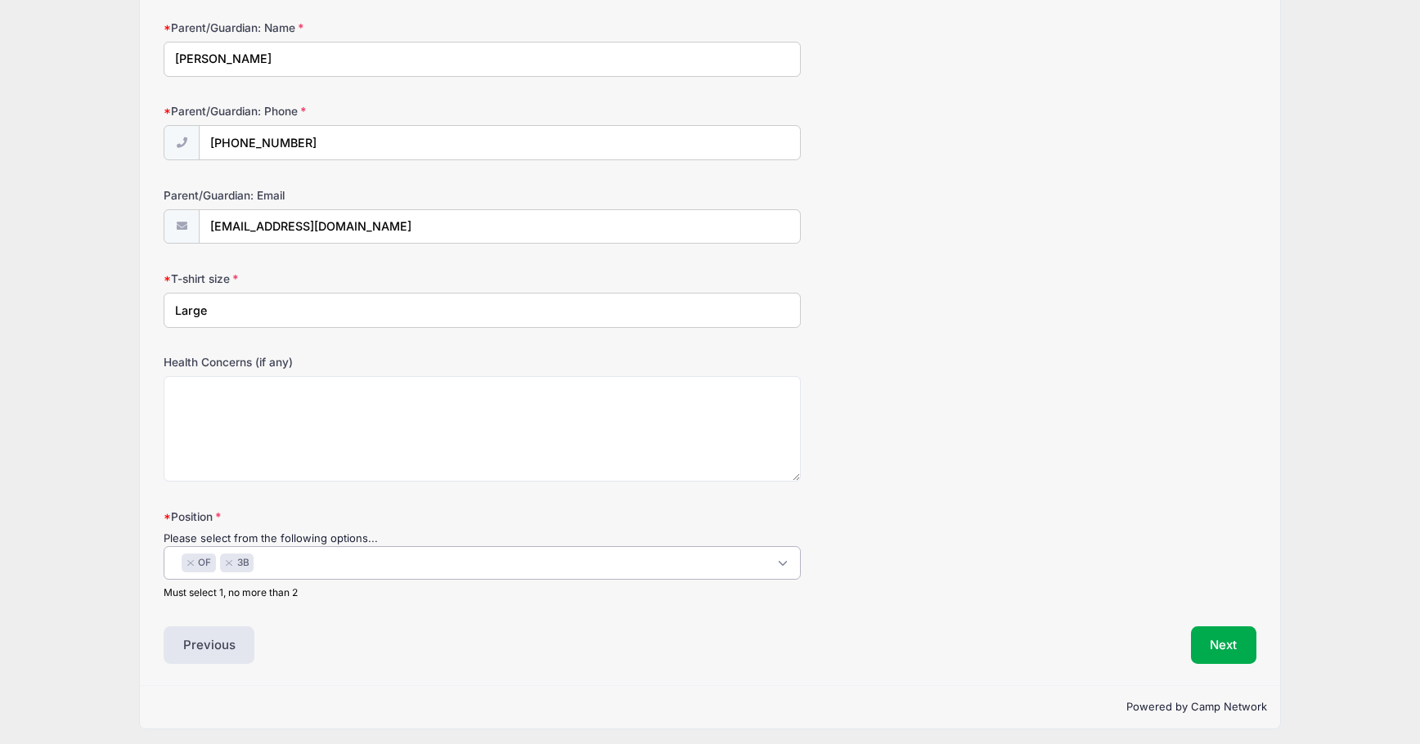
click at [302, 566] on span "× OF × 3B" at bounding box center [482, 563] width 637 height 34
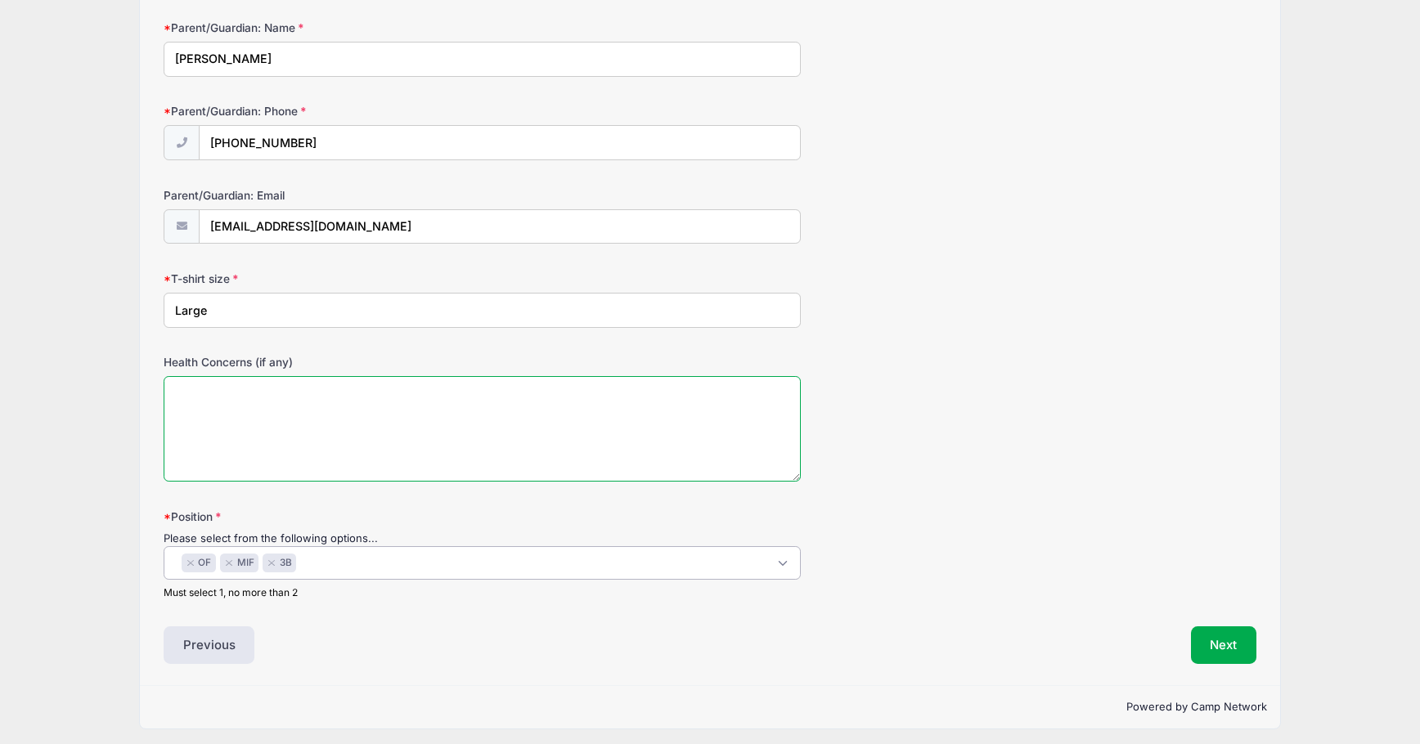
click at [673, 473] on textarea "Health Concerns (if any)" at bounding box center [482, 429] width 637 height 106
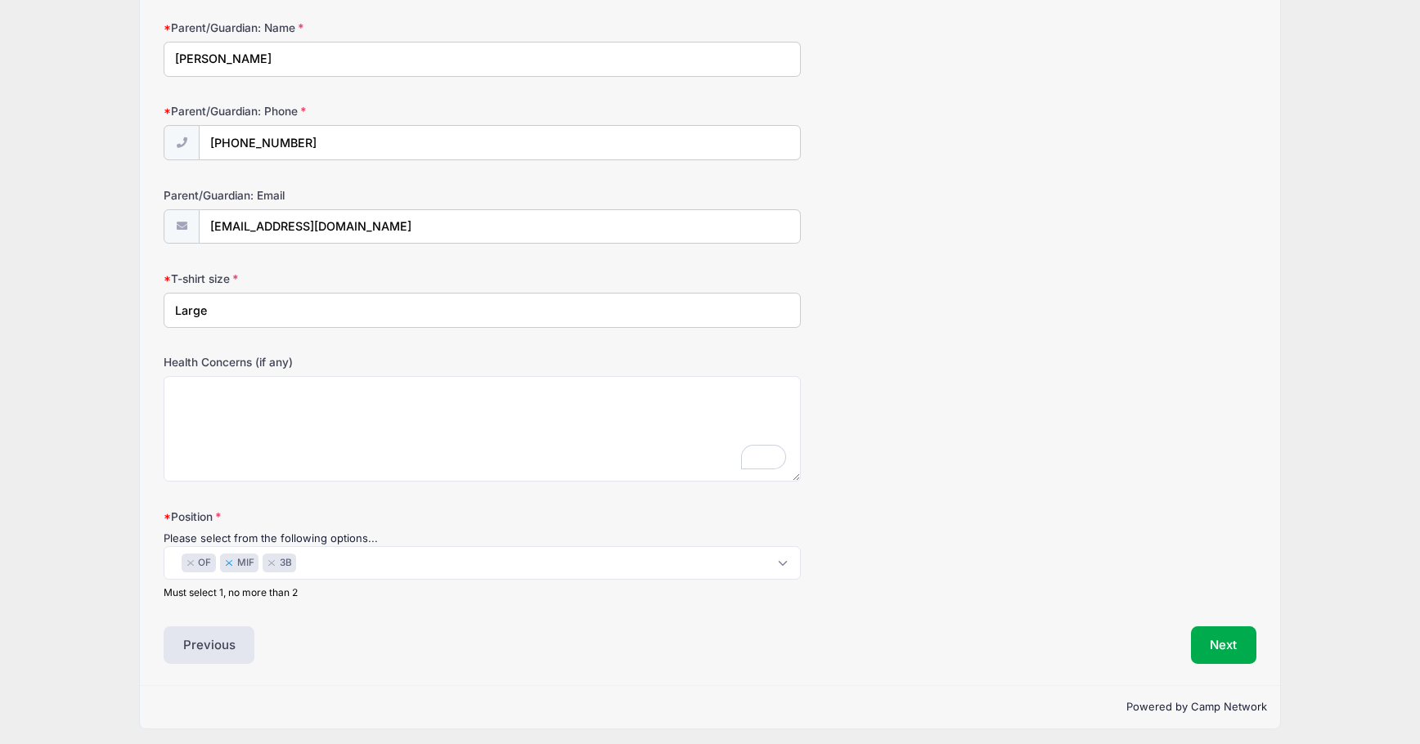
click at [230, 561] on button "×" at bounding box center [229, 563] width 10 height 7
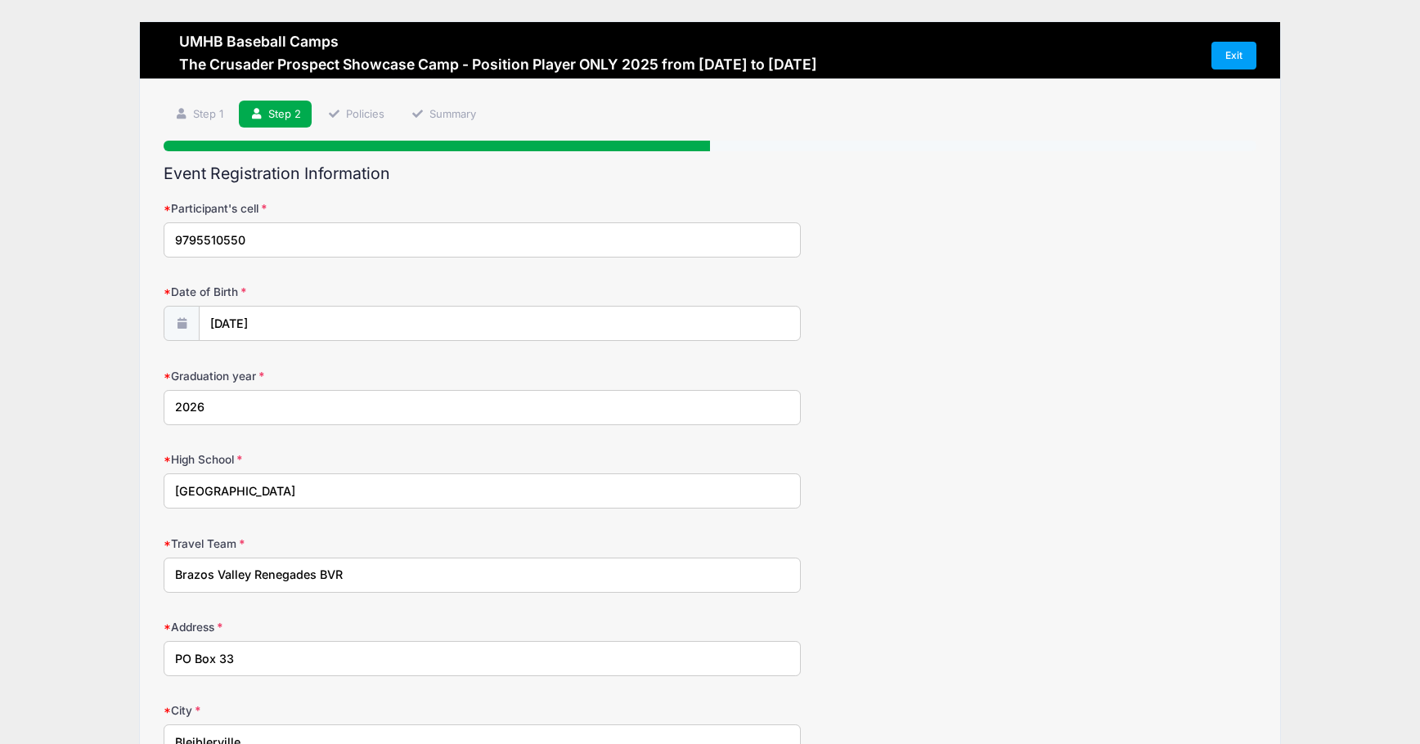
scroll to position [942, 0]
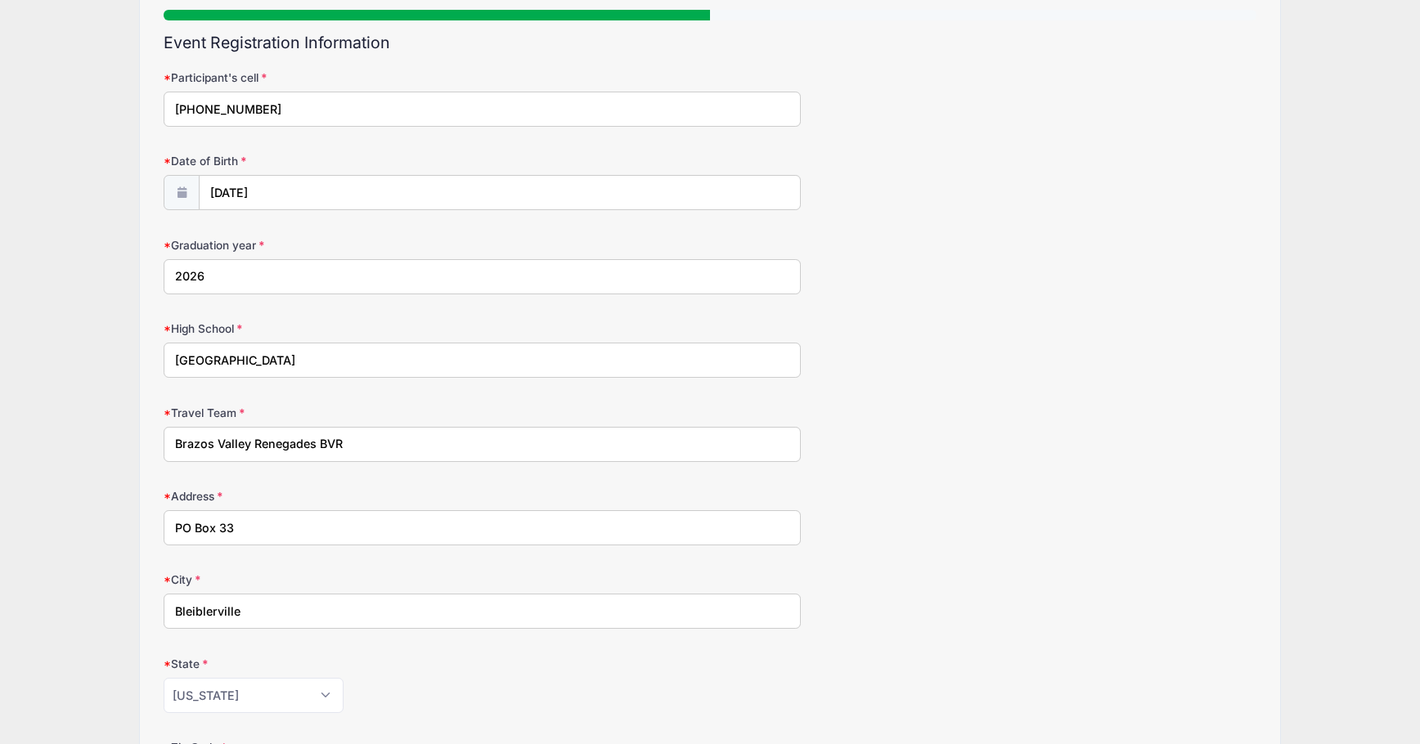
scroll to position [164, 0]
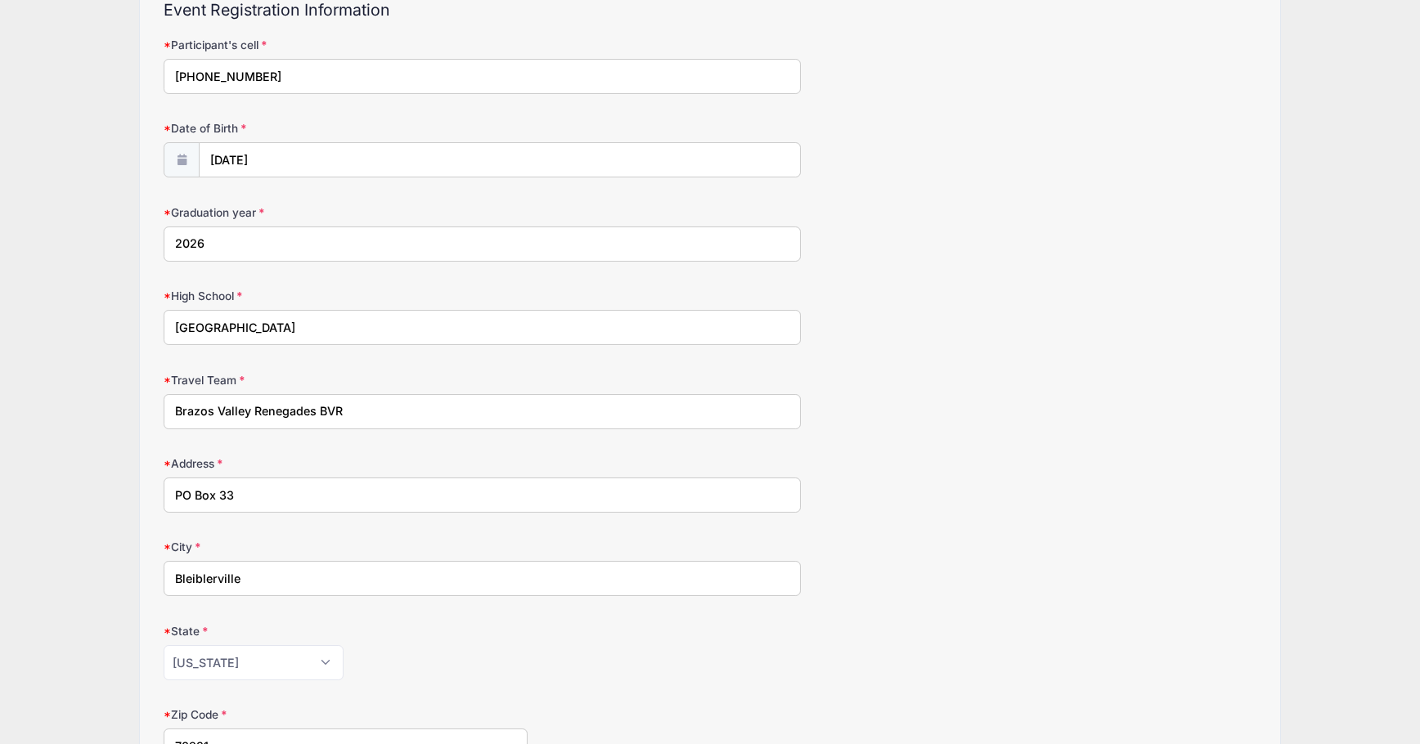
type input "[PHONE_NUMBER]"
click at [410, 415] on input "Brazos Valley Renegades BVR" at bounding box center [482, 411] width 637 height 35
click at [316, 411] on input "Brazos Valley Renegades BVR ([PERSON_NAME])" at bounding box center [482, 411] width 637 height 35
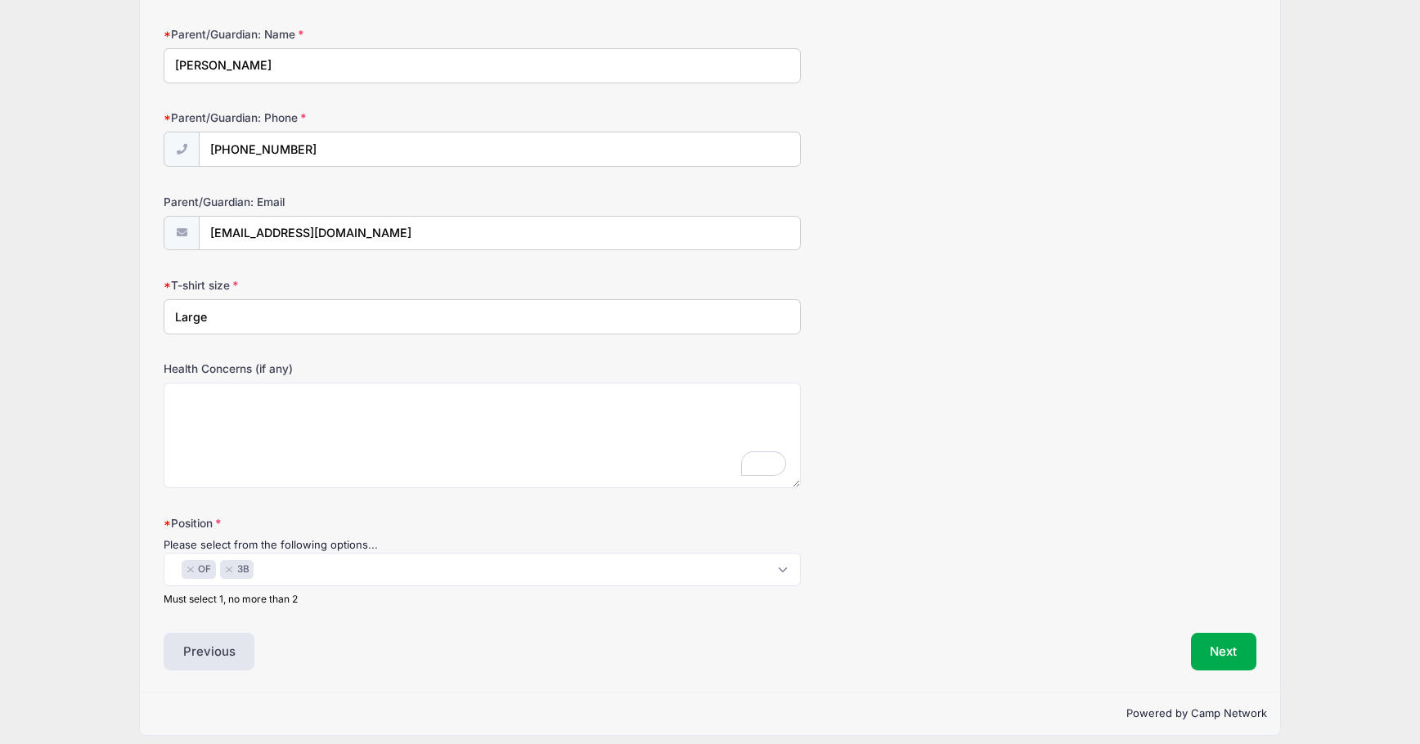
scroll to position [942, 0]
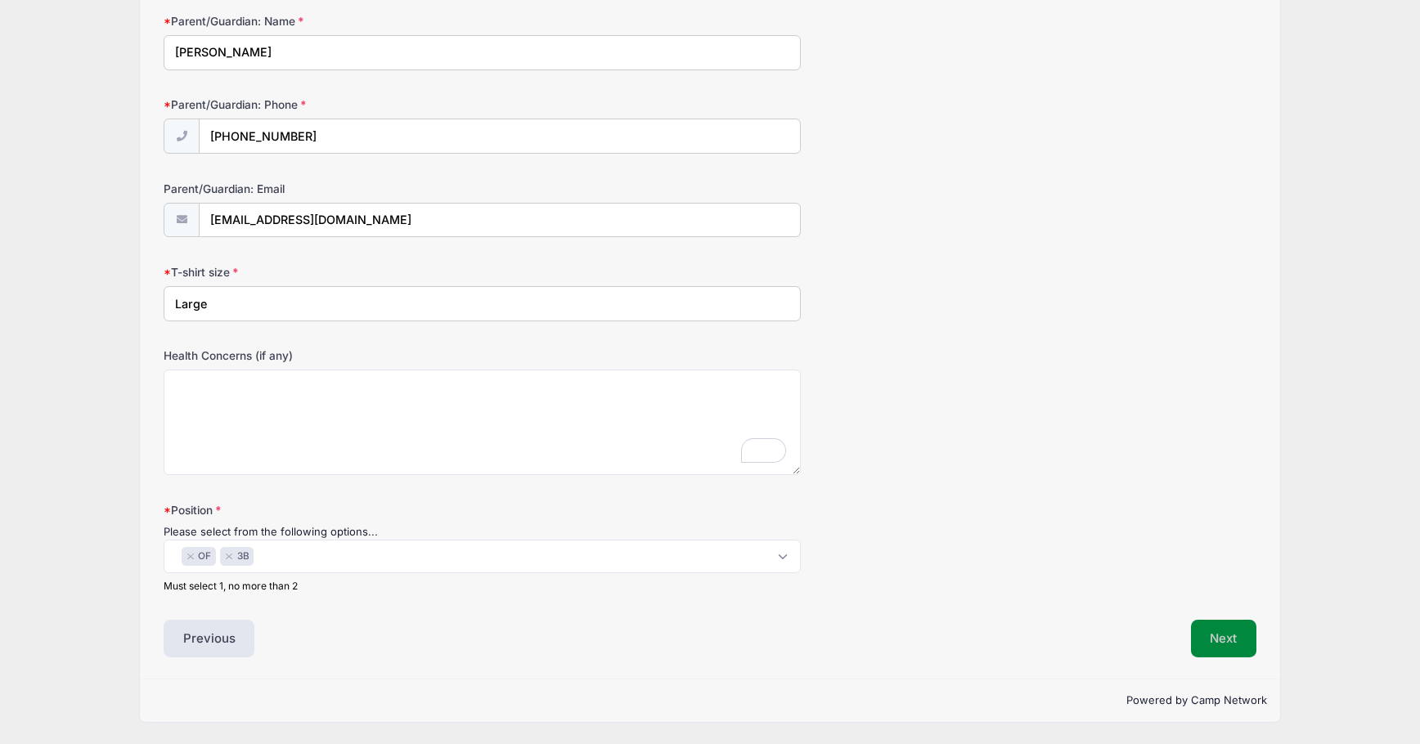
type input "Brazos Valley Renegades - BVR ([PERSON_NAME])"
click at [1227, 643] on button "Next" at bounding box center [1224, 639] width 66 height 38
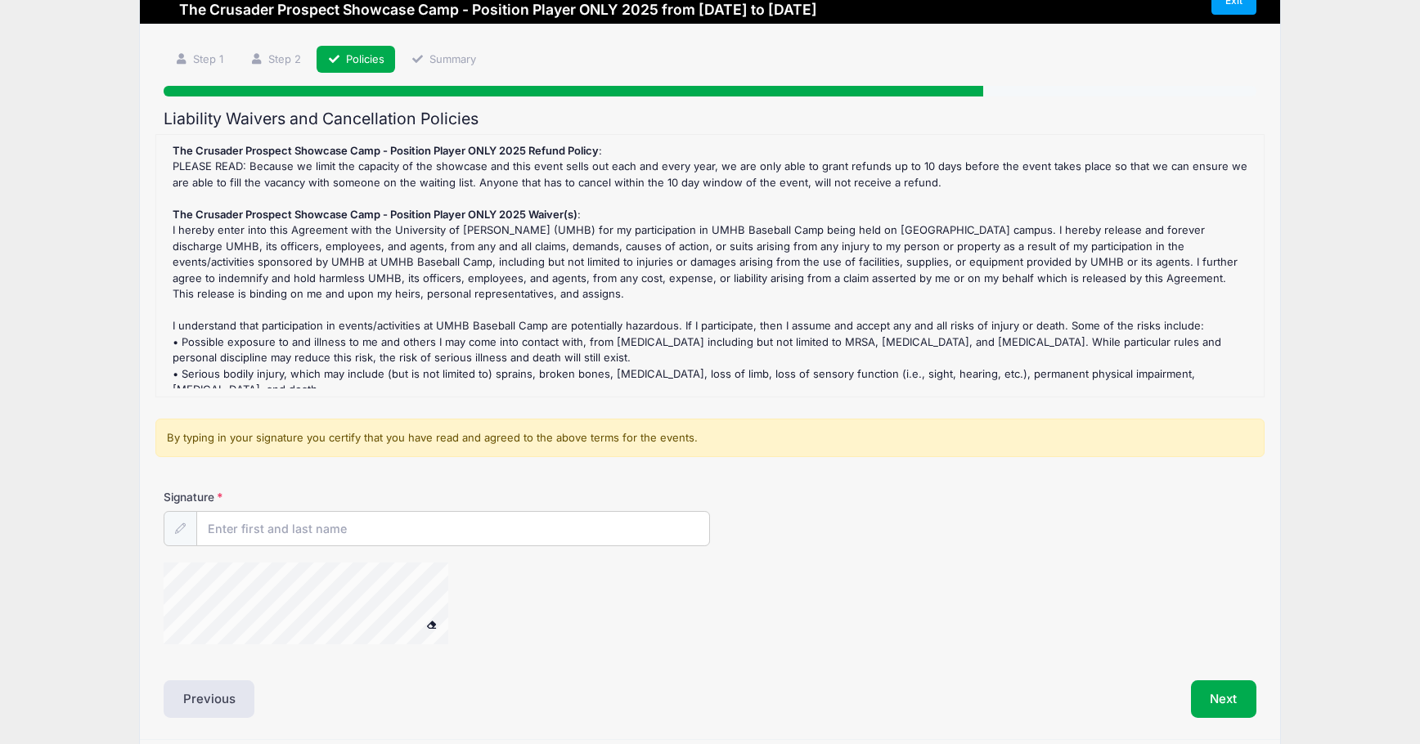
scroll to position [0, 0]
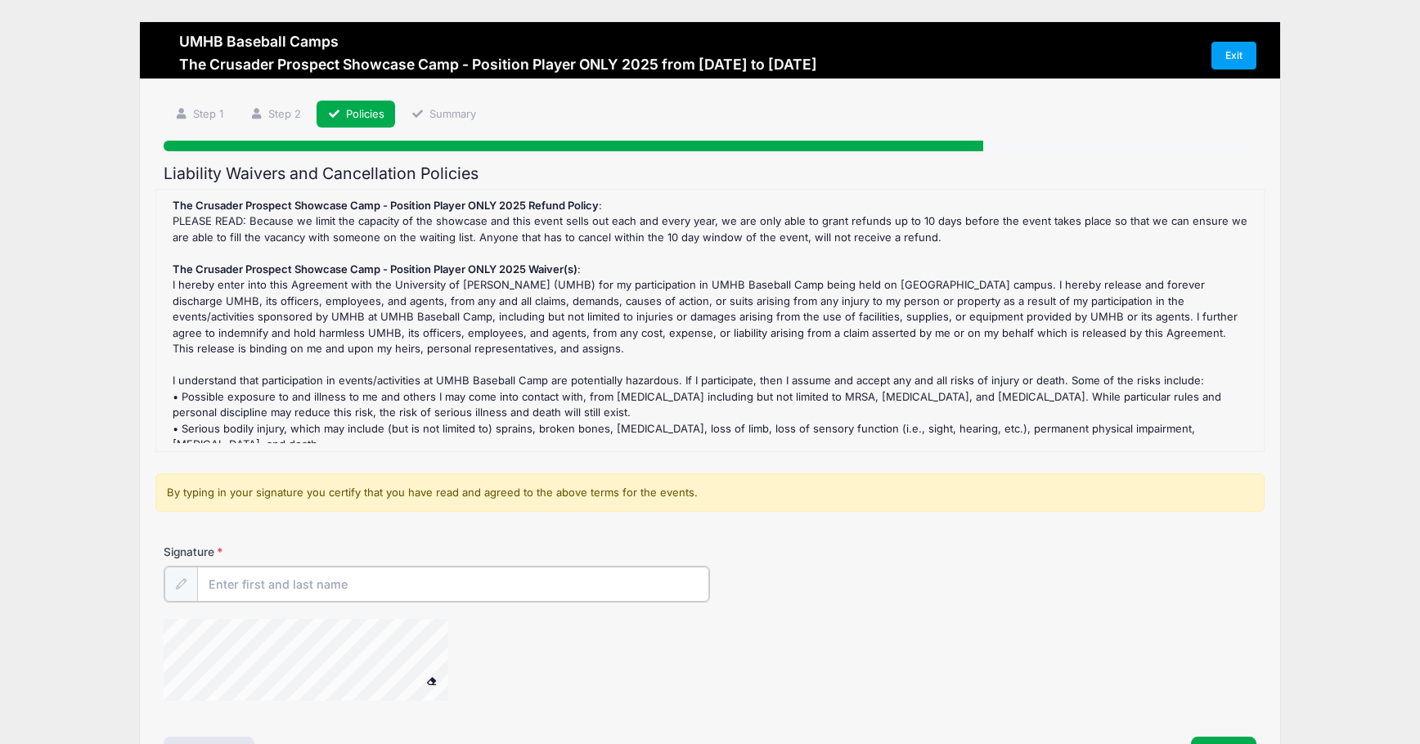
click at [234, 584] on input "Signature" at bounding box center [453, 584] width 512 height 35
type input "K"
type input "[PERSON_NAME]"
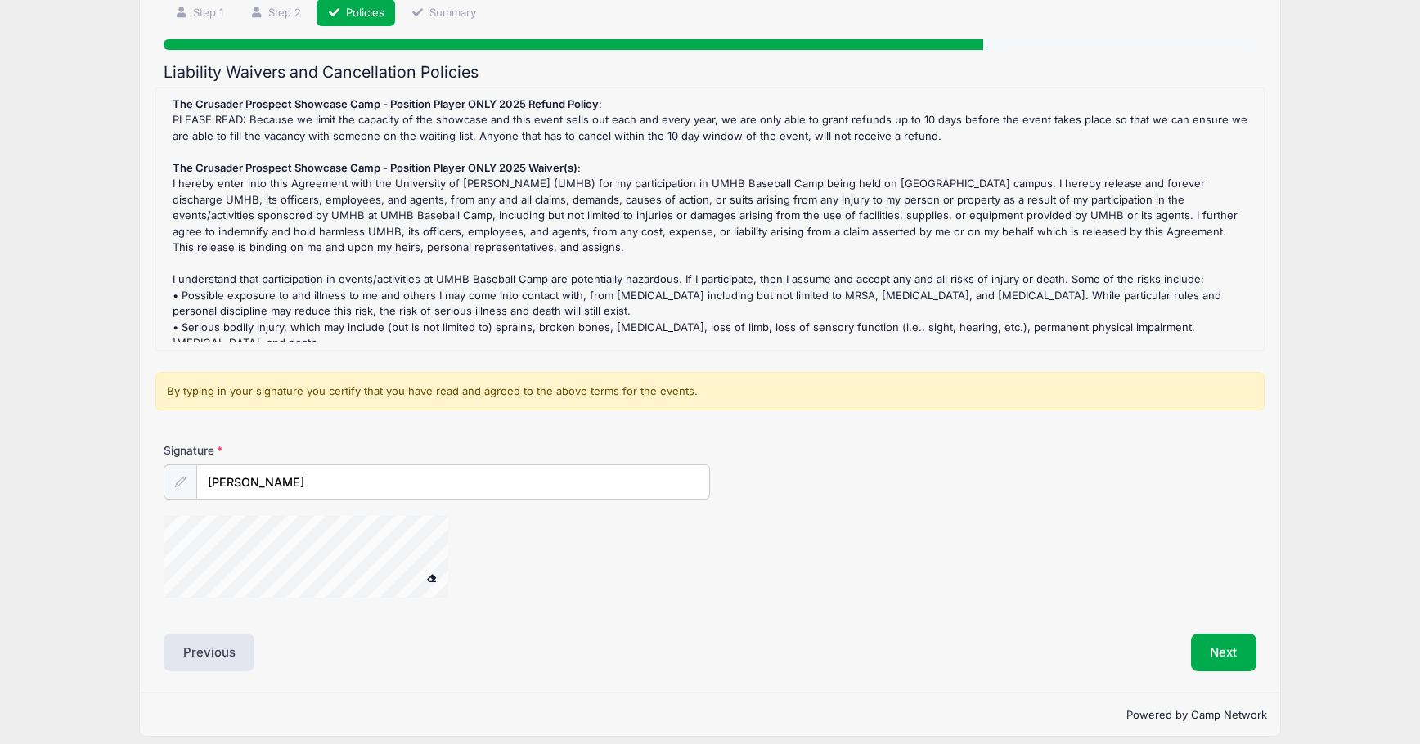
scroll to position [115, 0]
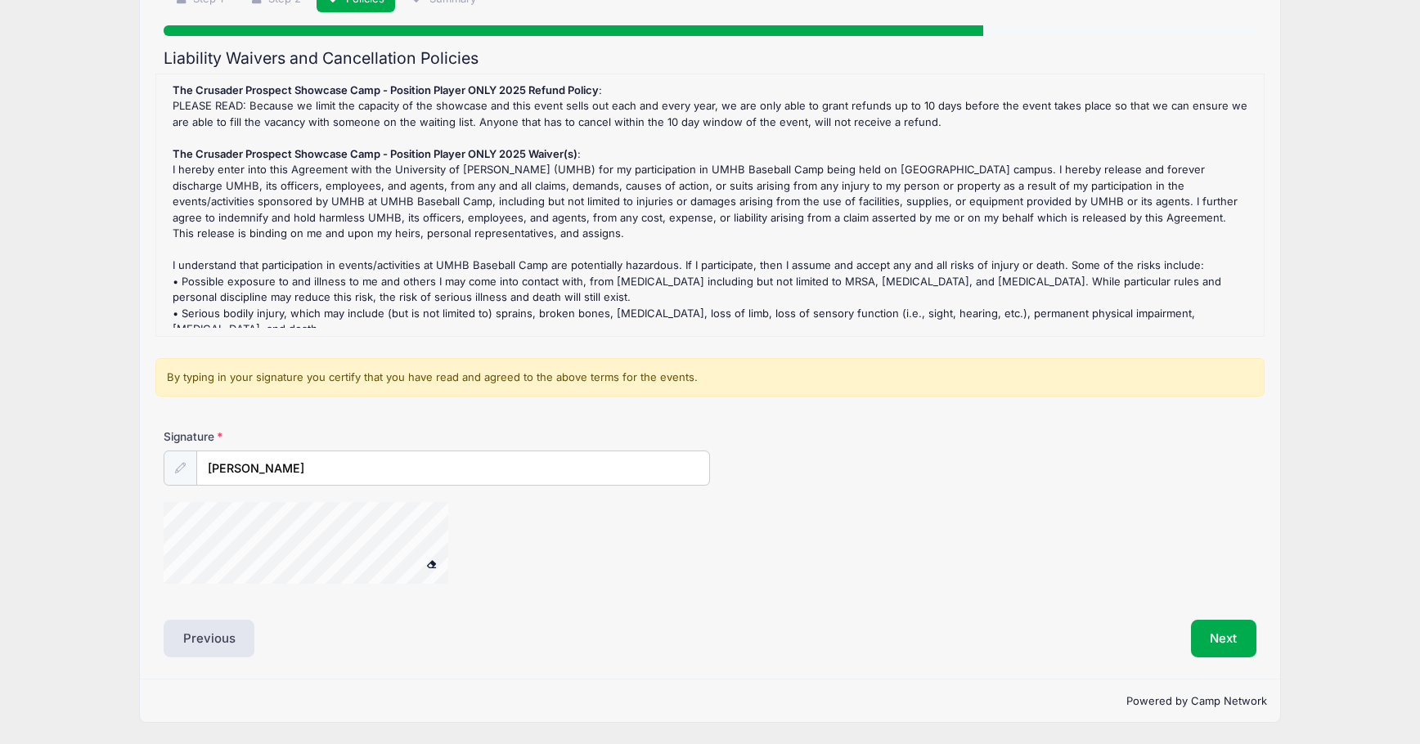
click at [431, 562] on span at bounding box center [431, 564] width 11 height 9
click at [182, 468] on icon at bounding box center [180, 468] width 11 height 11
click at [429, 563] on span at bounding box center [431, 564] width 11 height 9
click at [1226, 645] on button "Next" at bounding box center [1224, 639] width 66 height 38
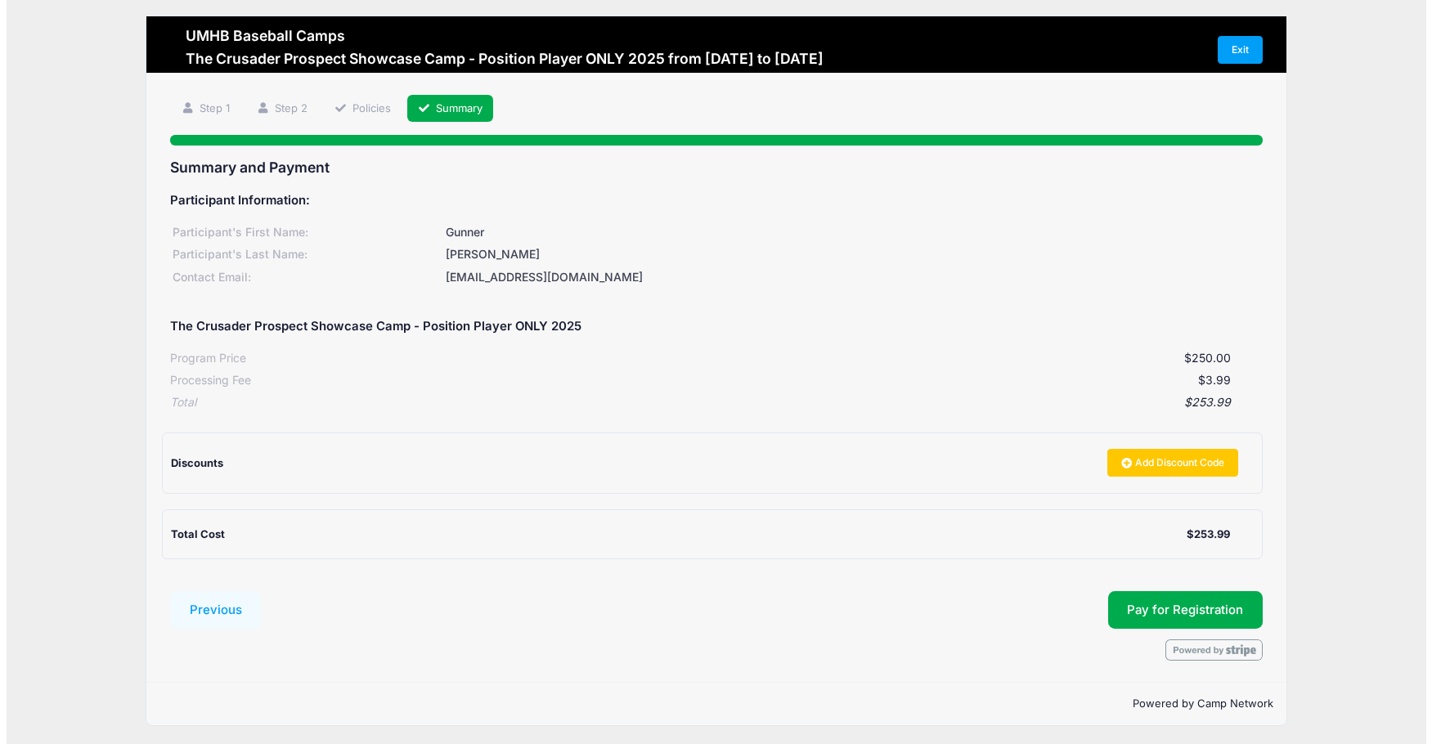
scroll to position [0, 0]
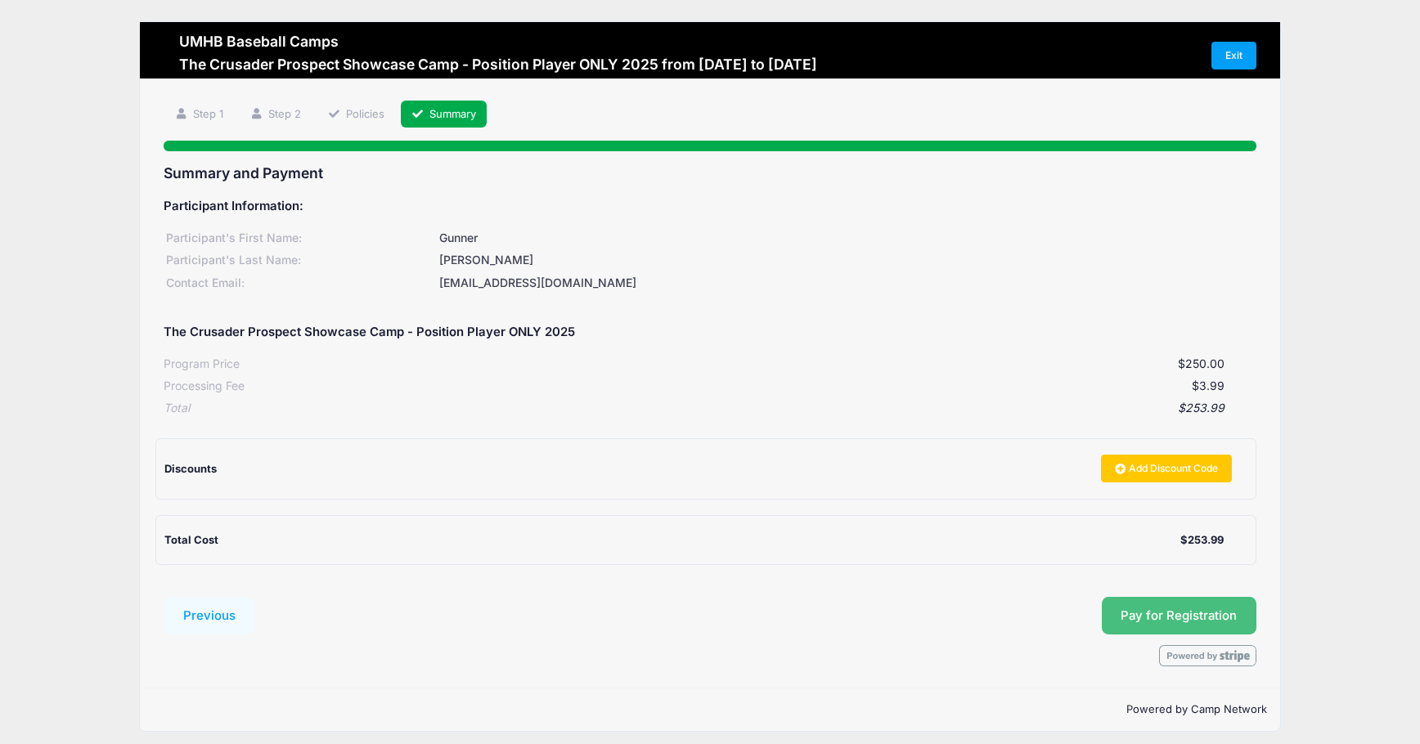
click at [1188, 613] on button "Pay for Registration" at bounding box center [1179, 616] width 155 height 38
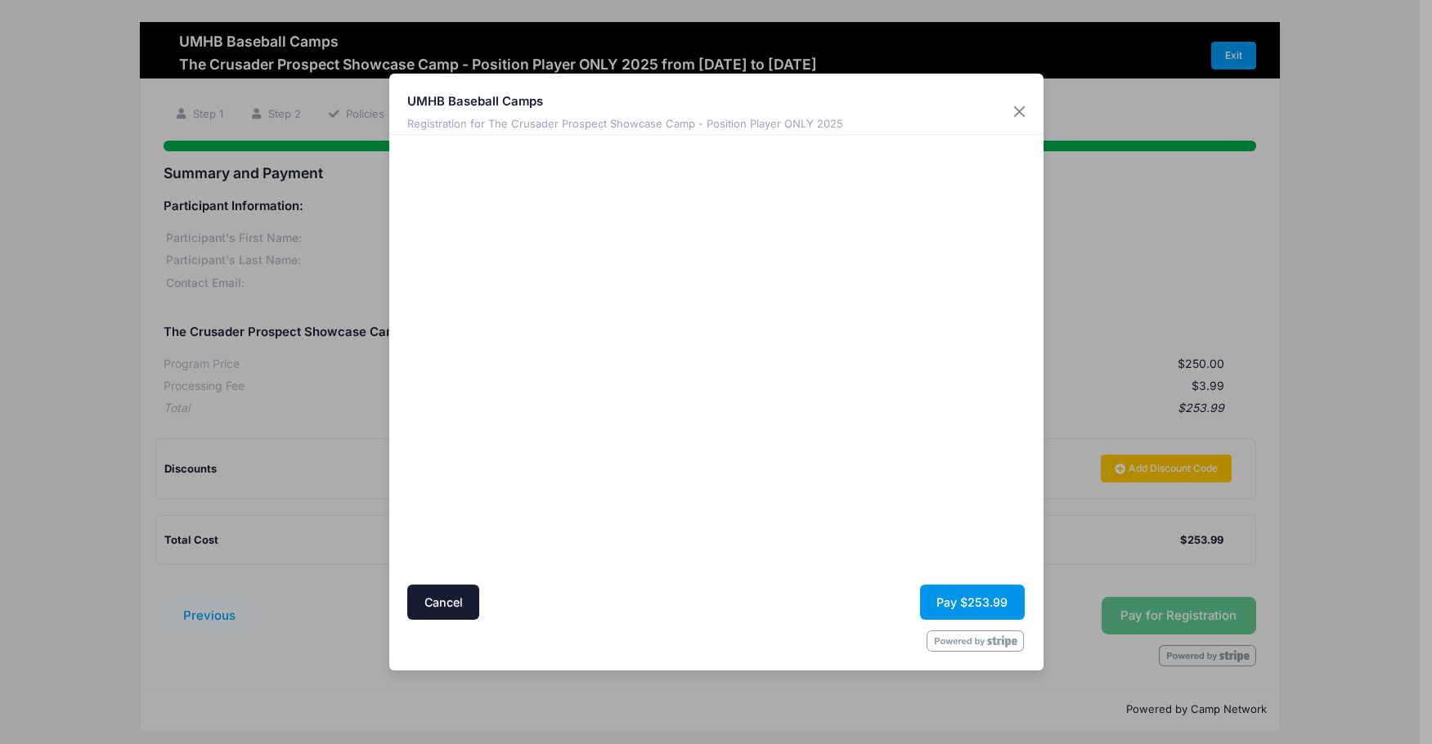
click at [969, 594] on button "Pay $253.99" at bounding box center [972, 602] width 105 height 35
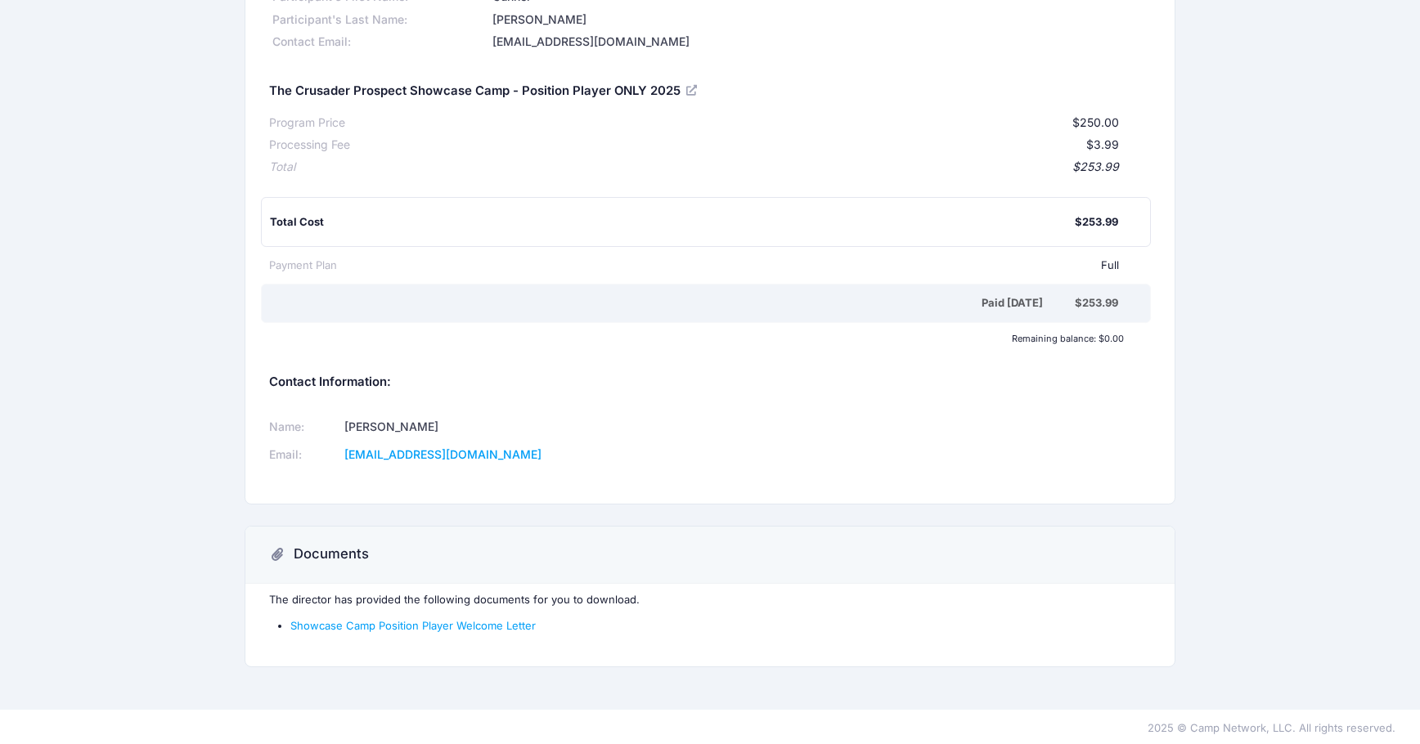
scroll to position [136, 0]
